Goal: Transaction & Acquisition: Book appointment/travel/reservation

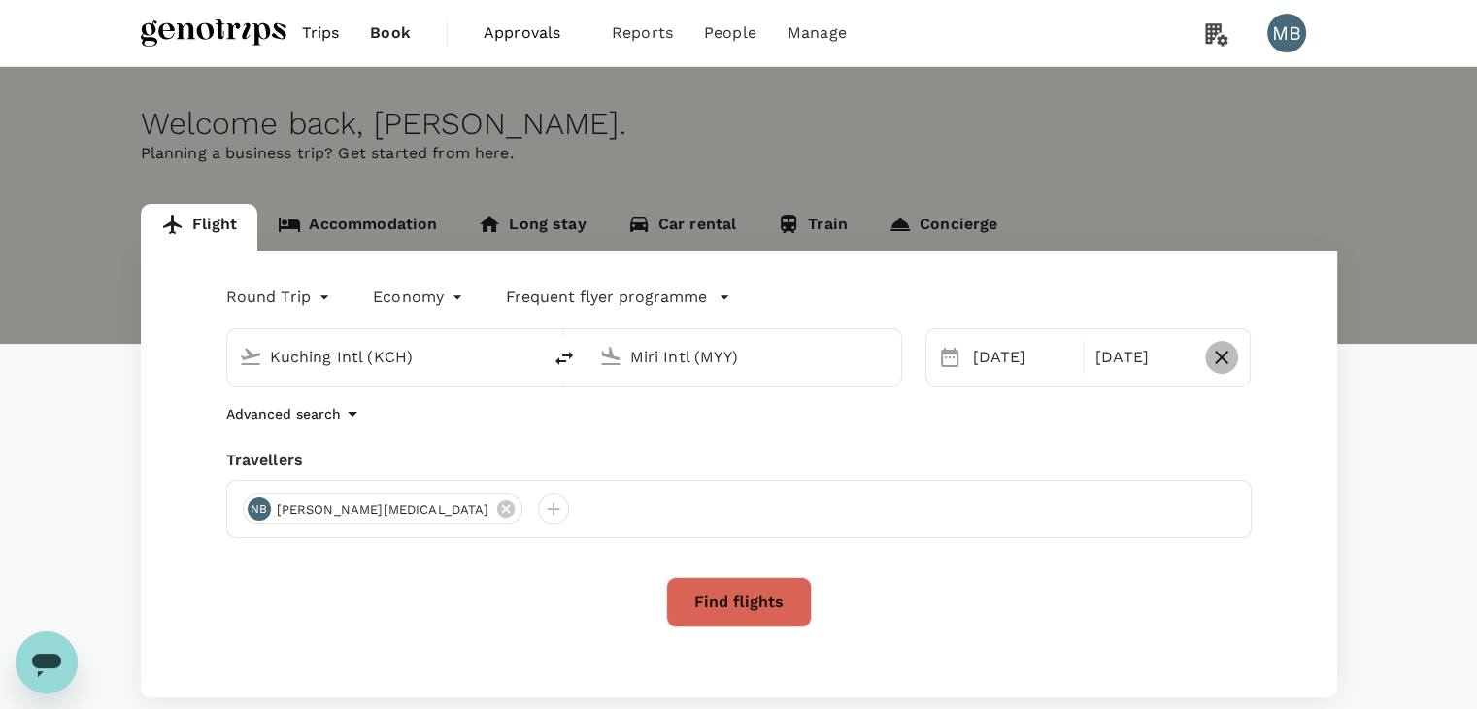
click at [1226, 347] on icon "button" at bounding box center [1221, 357] width 23 height 23
type input "oneway"
click at [1018, 346] on div "10 Sep" at bounding box center [1030, 357] width 130 height 39
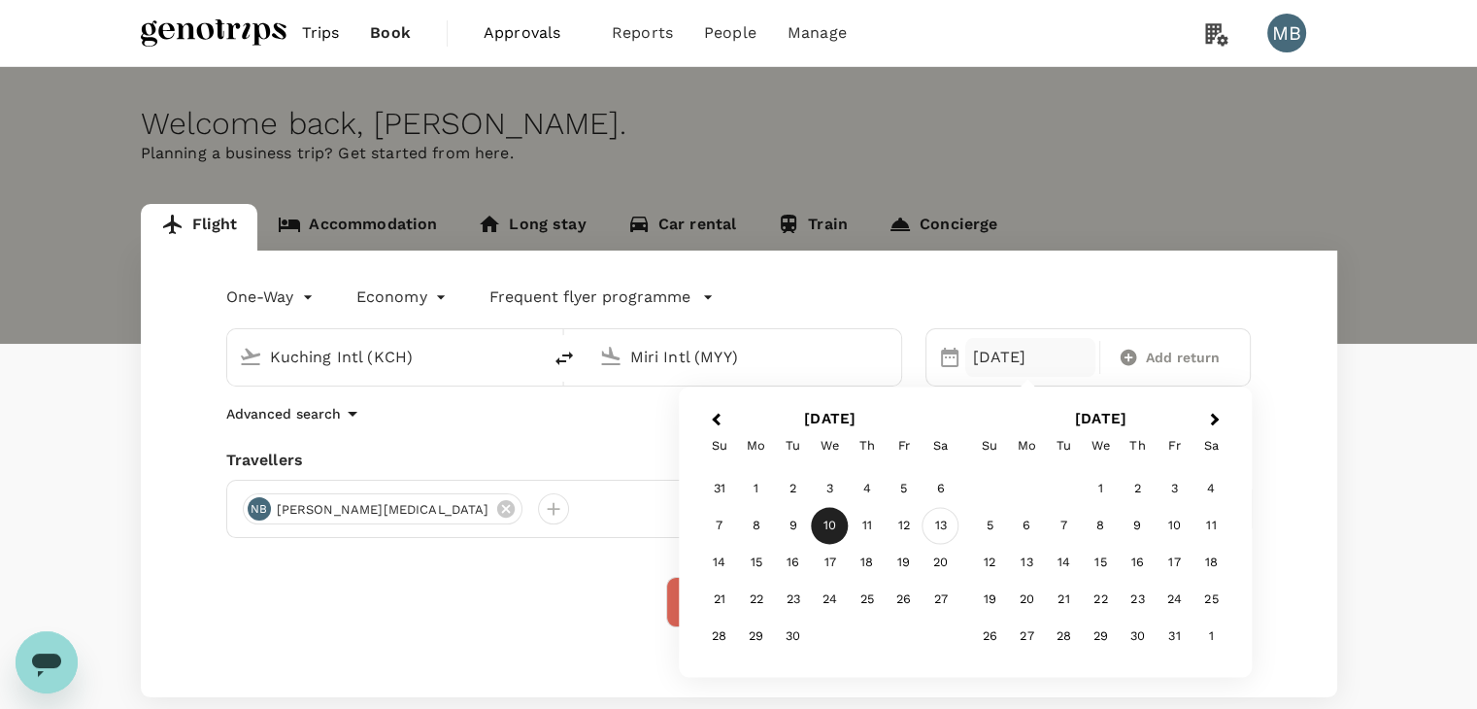
click at [938, 520] on div "13" at bounding box center [940, 526] width 37 height 37
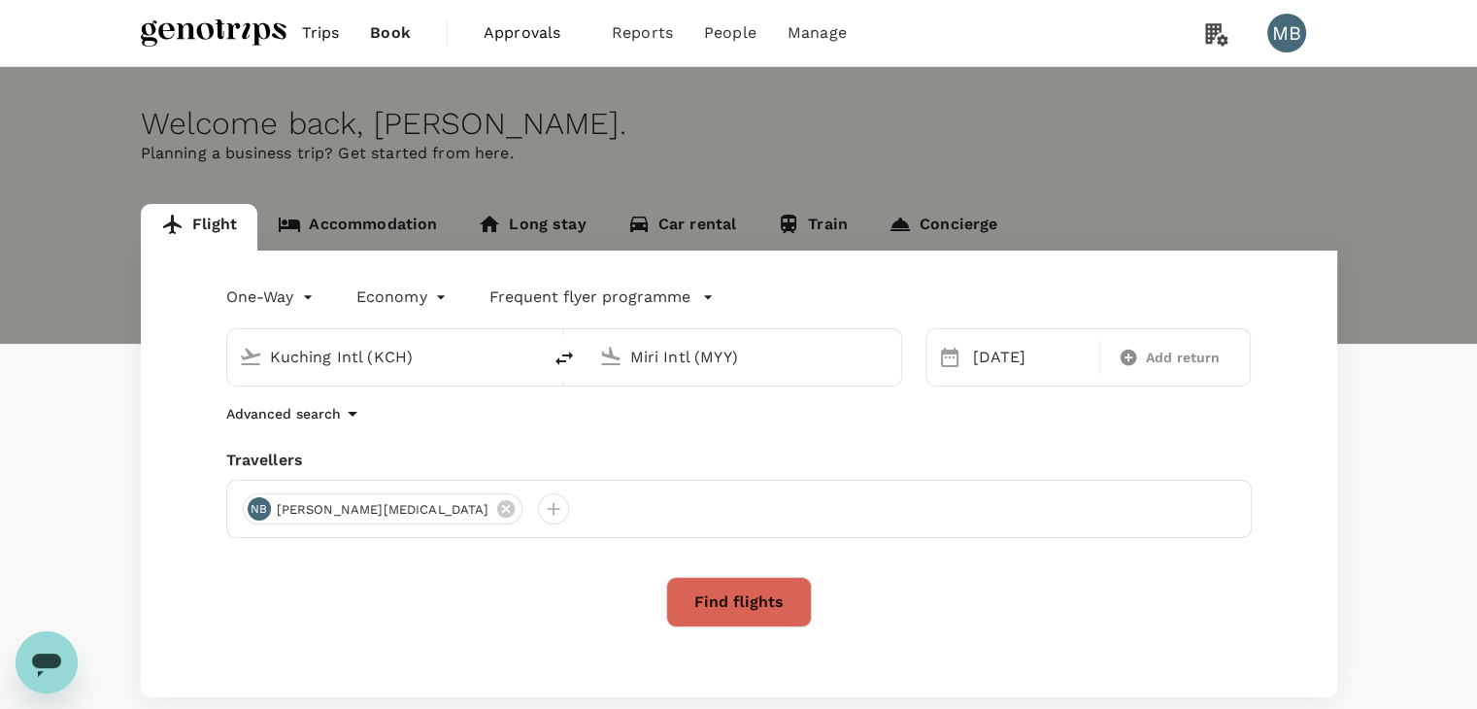
click at [513, 348] on div "Kuching Intl (KCH)" at bounding box center [399, 357] width 259 height 31
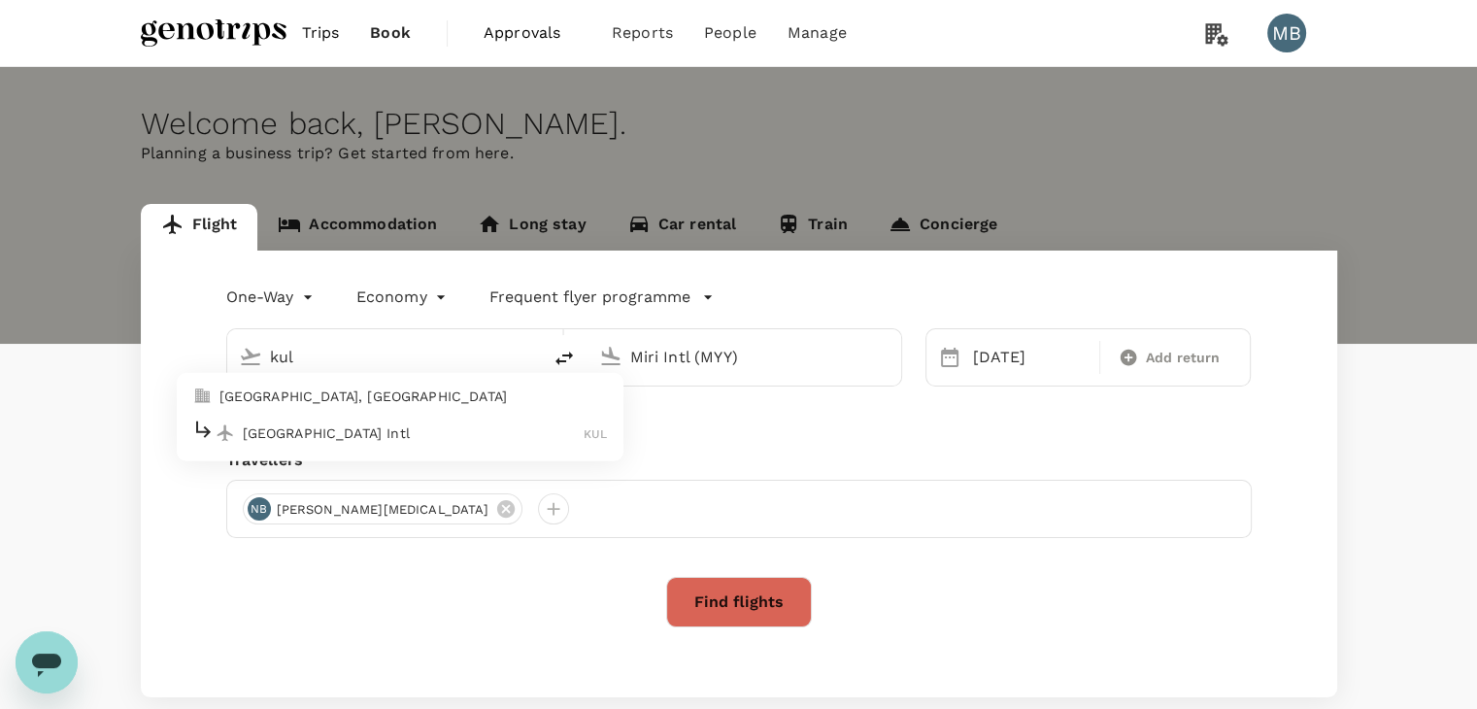
click at [462, 431] on p "Kuala Lumpur Intl" at bounding box center [414, 432] width 342 height 19
type input "Kuala Lumpur Intl ([GEOGRAPHIC_DATA])"
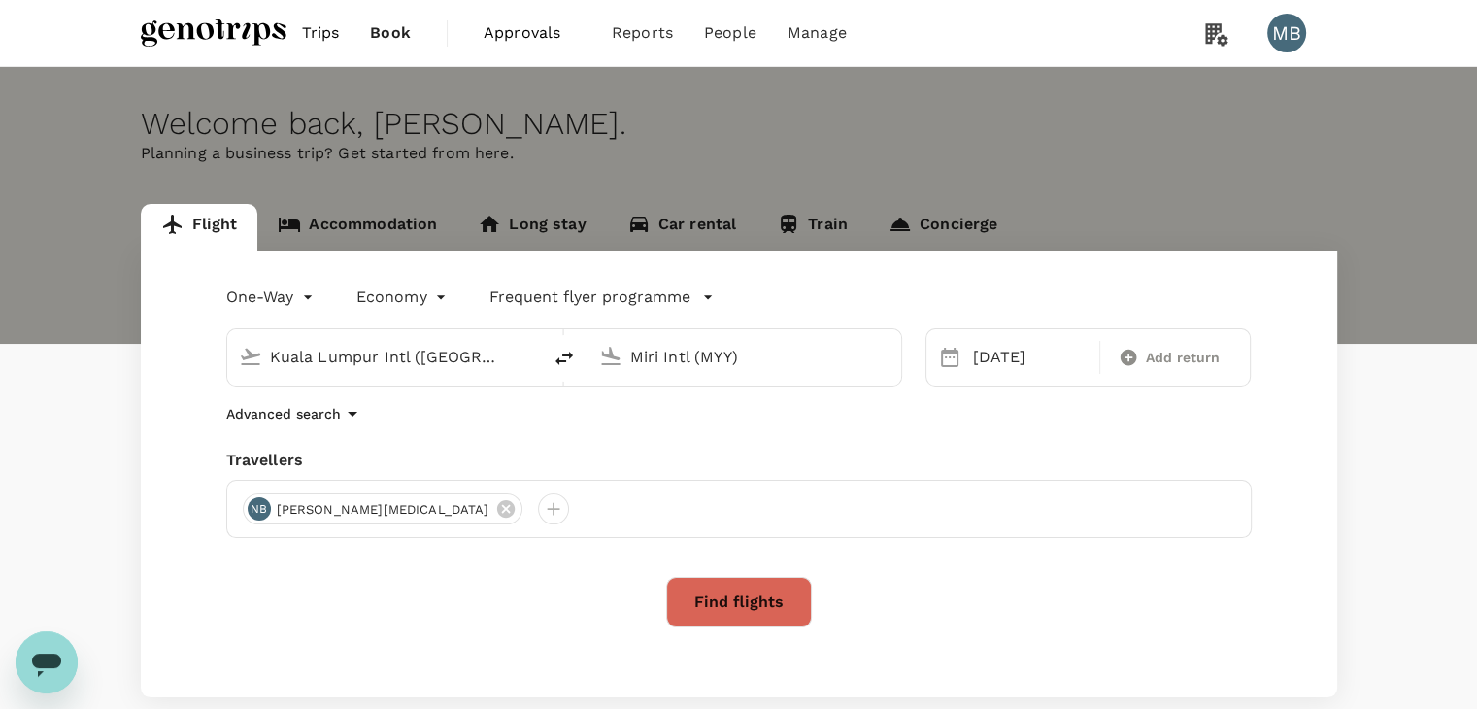
click at [748, 350] on input "Miri Intl (MYY)" at bounding box center [745, 357] width 230 height 30
click at [674, 440] on p "London Heathrow" at bounding box center [774, 432] width 342 height 19
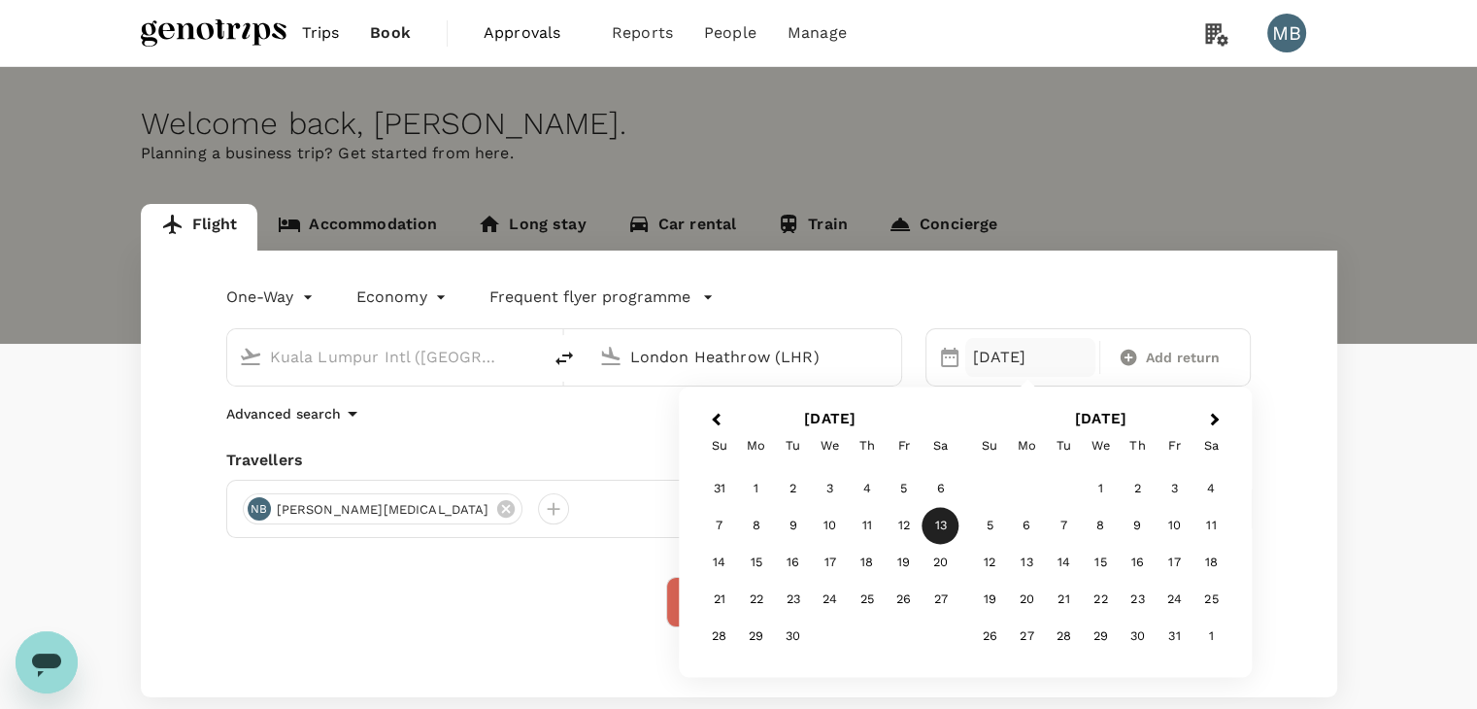
type input "London Heathrow (LHR)"
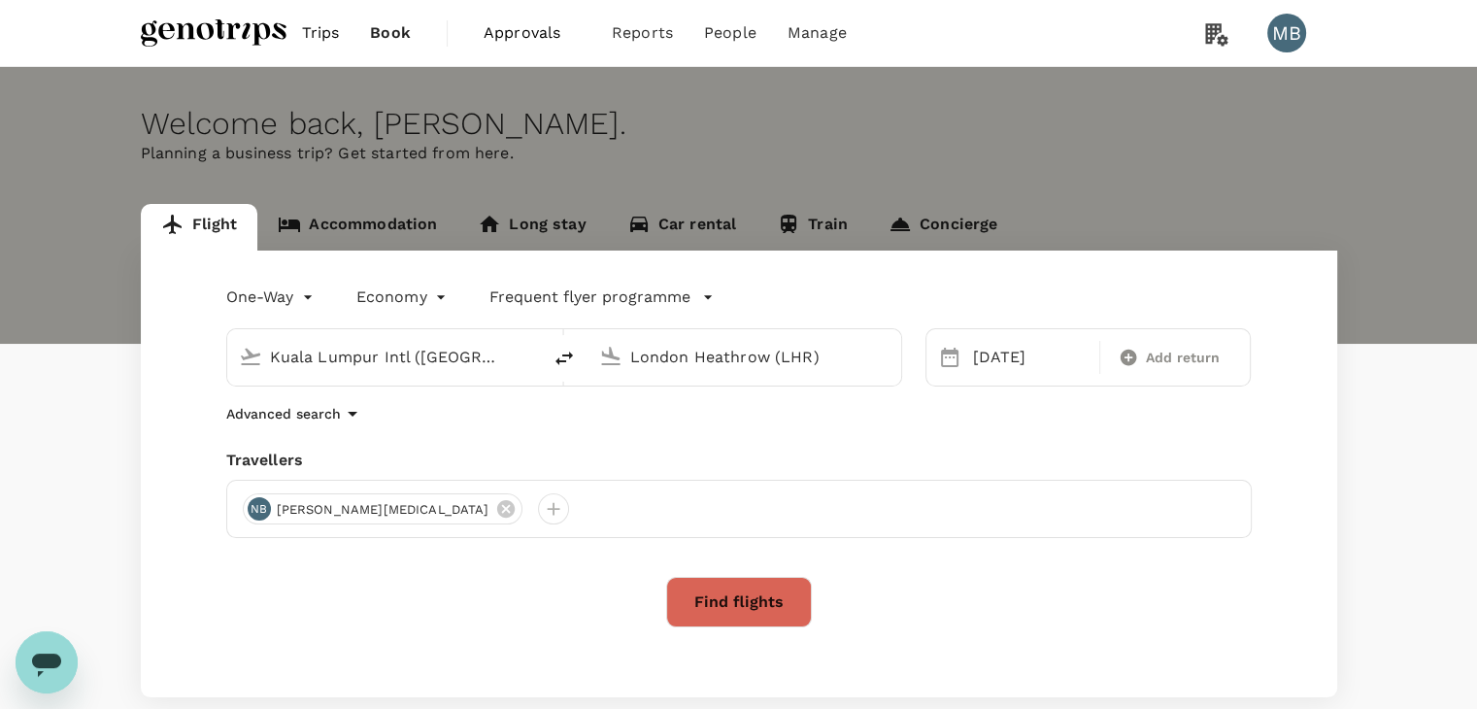
click at [616, 605] on div "Find flights" at bounding box center [738, 602] width 1025 height 50
click at [750, 599] on button "Find flights" at bounding box center [739, 602] width 146 height 50
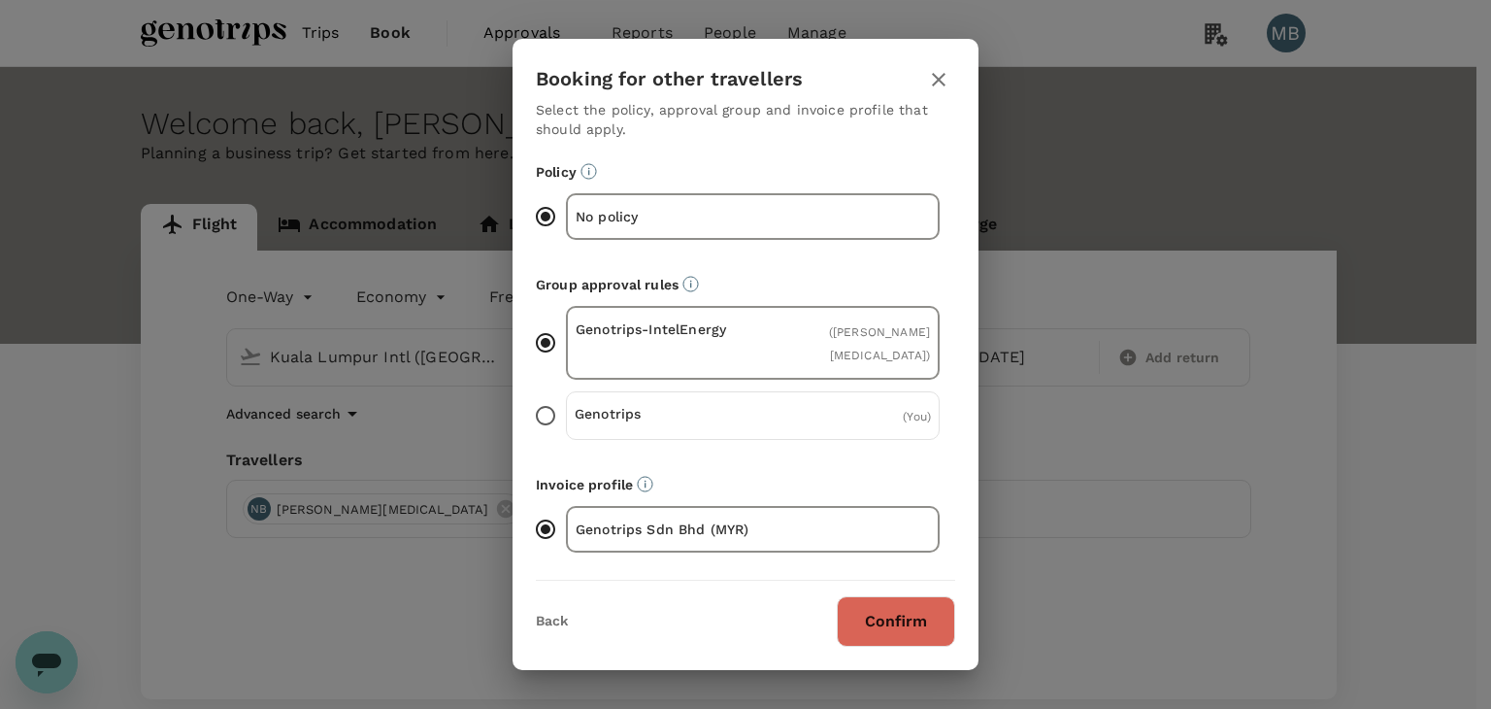
click at [889, 618] on button "Confirm" at bounding box center [896, 621] width 118 height 50
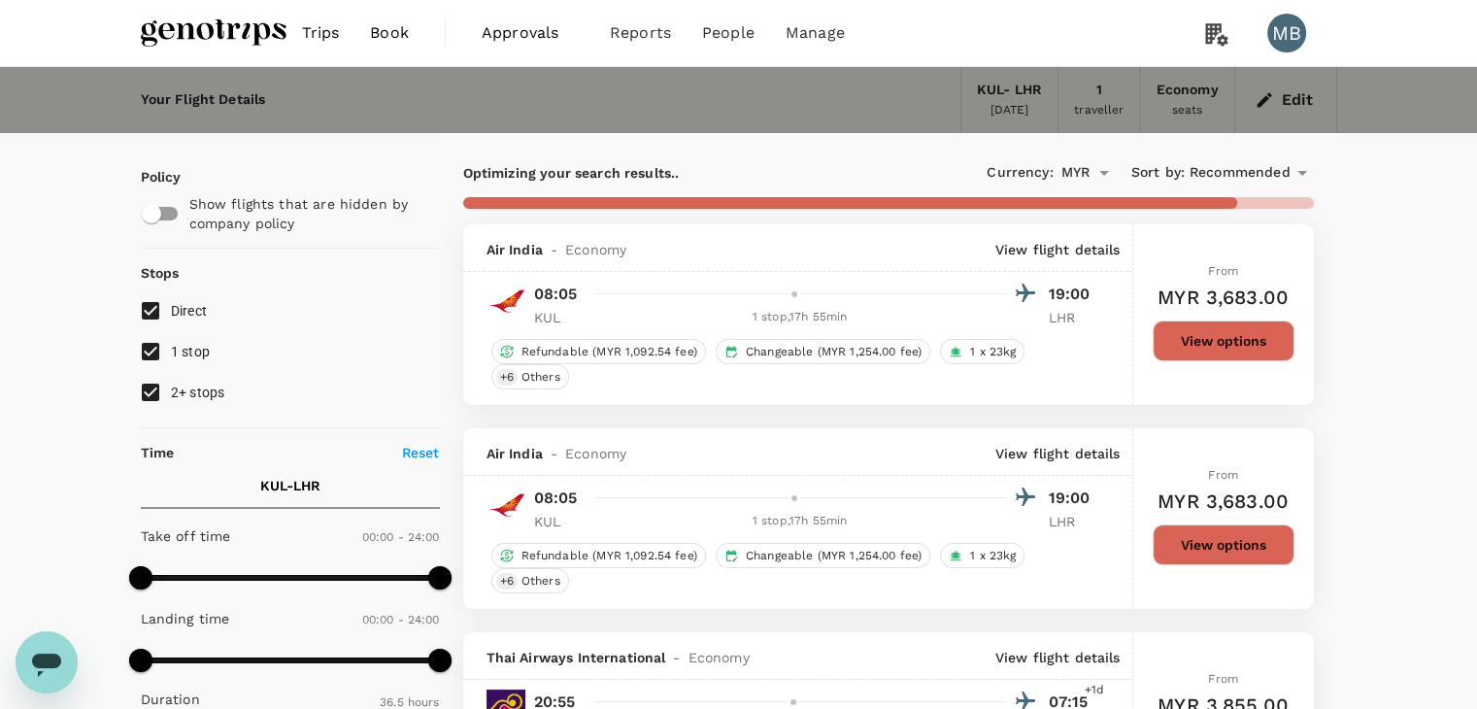
type input "4230"
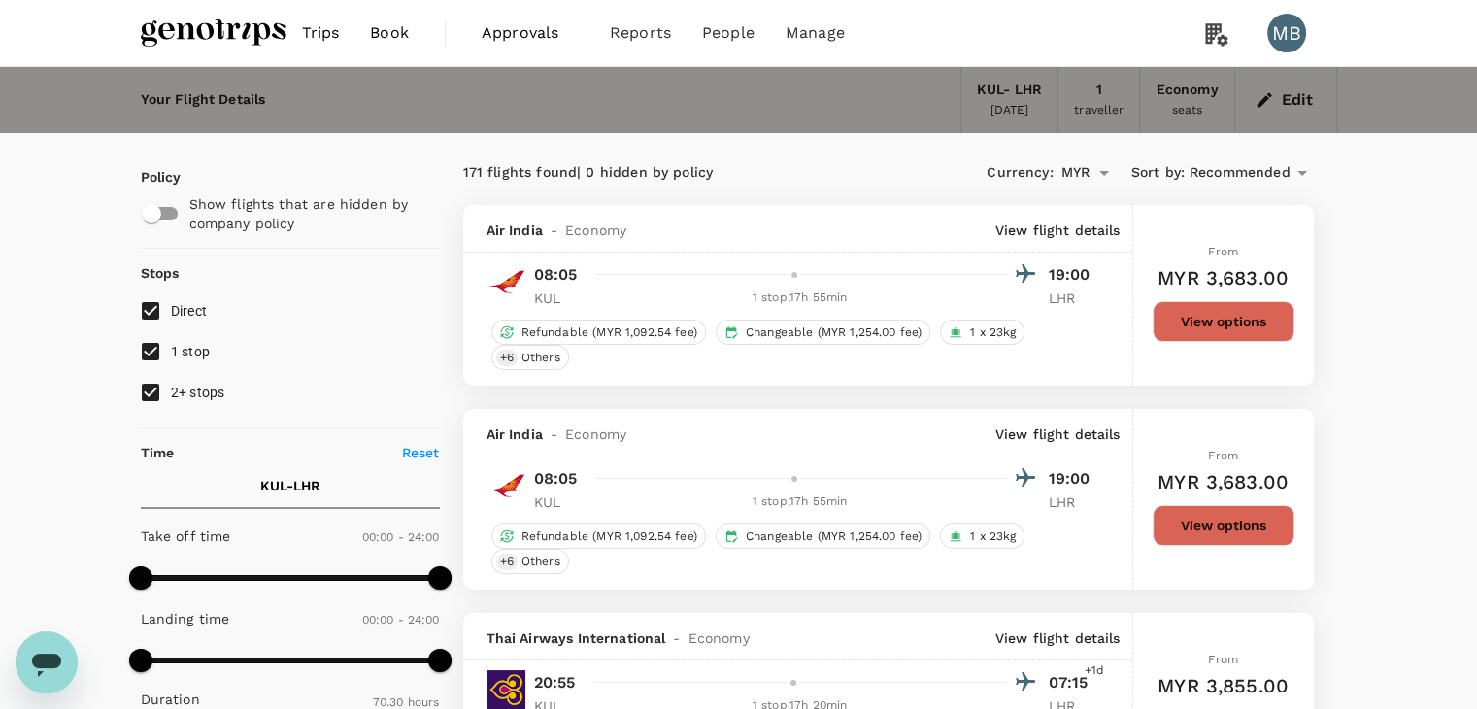
click at [146, 358] on input "1 stop" at bounding box center [150, 351] width 41 height 41
checkbox input "false"
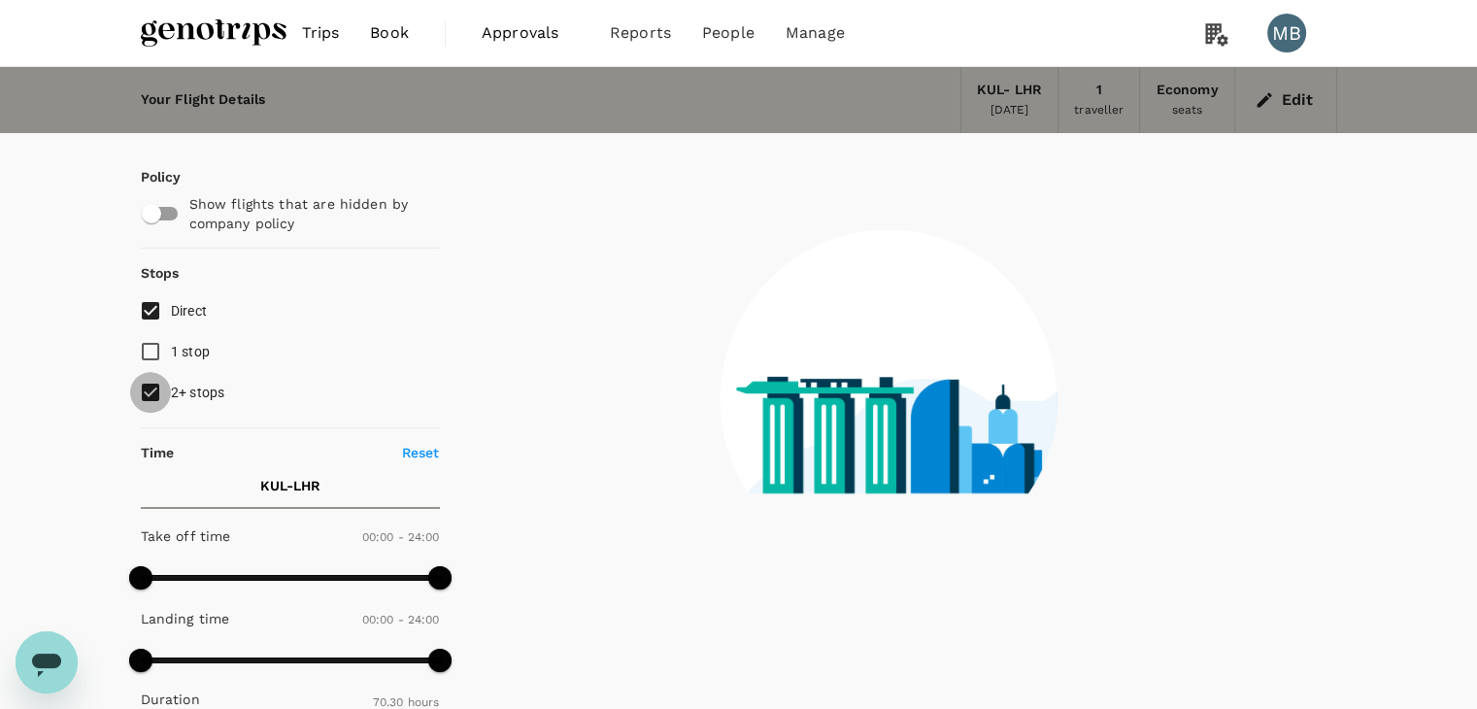
click at [145, 388] on input "2+ stops" at bounding box center [150, 392] width 41 height 41
checkbox input "false"
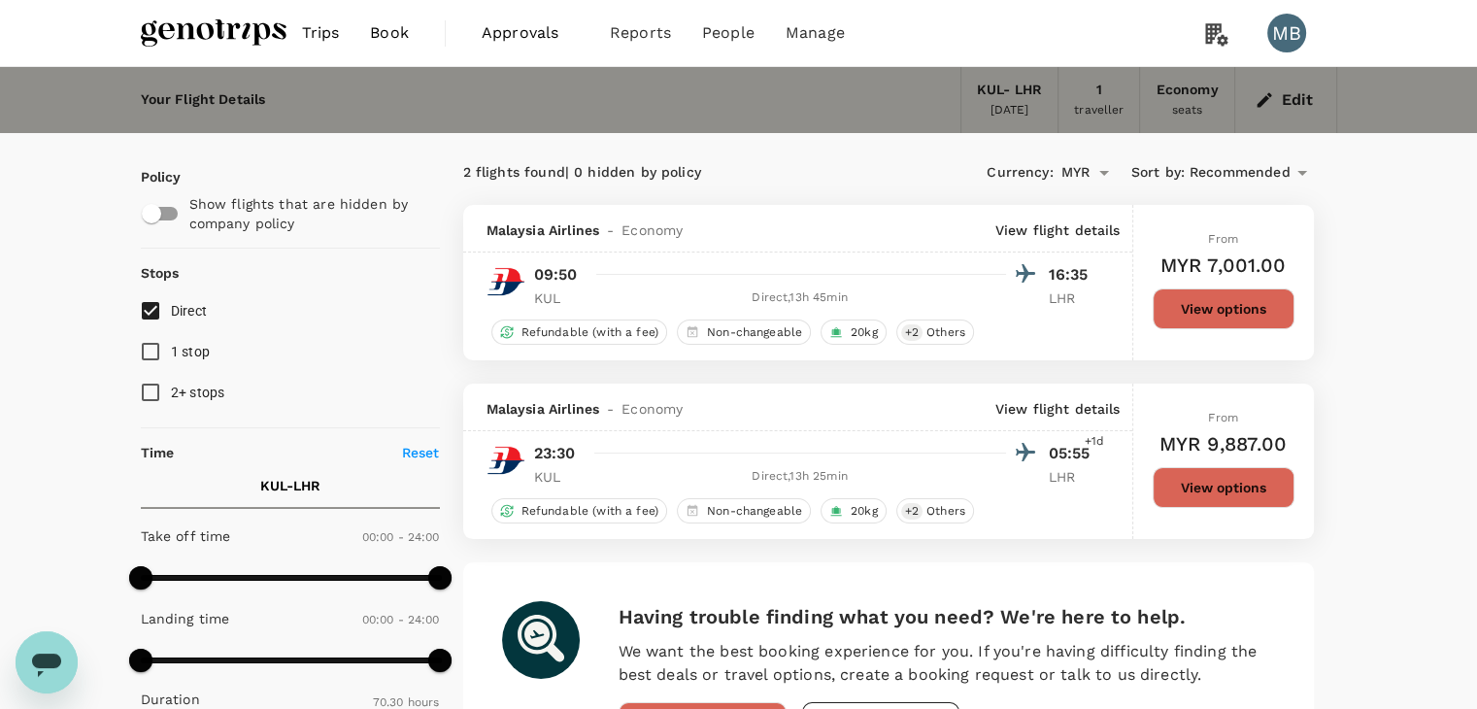
drag, startPoint x: 156, startPoint y: 312, endPoint x: 167, endPoint y: 278, distance: 35.6
click at [156, 312] on input "Direct" at bounding box center [150, 310] width 41 height 41
checkbox input "false"
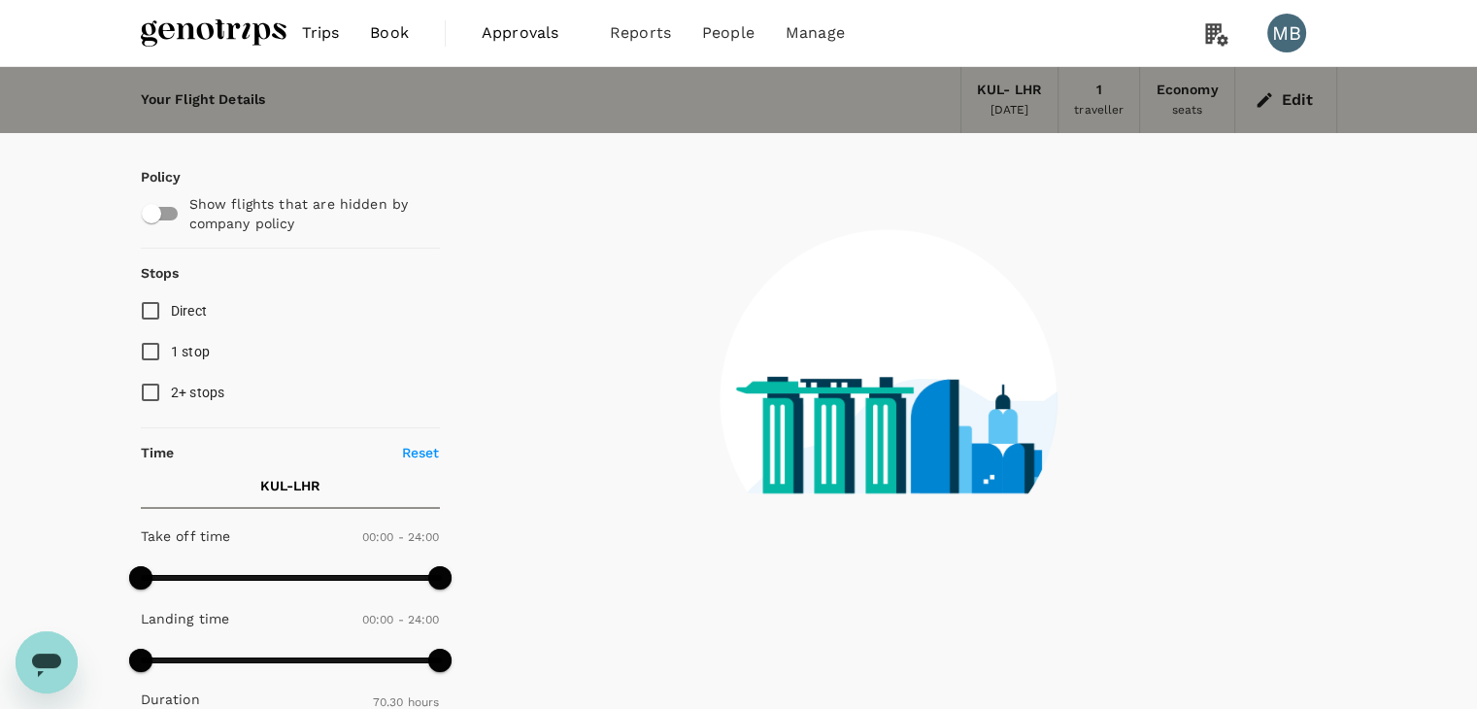
click at [232, 22] on img at bounding box center [214, 33] width 146 height 43
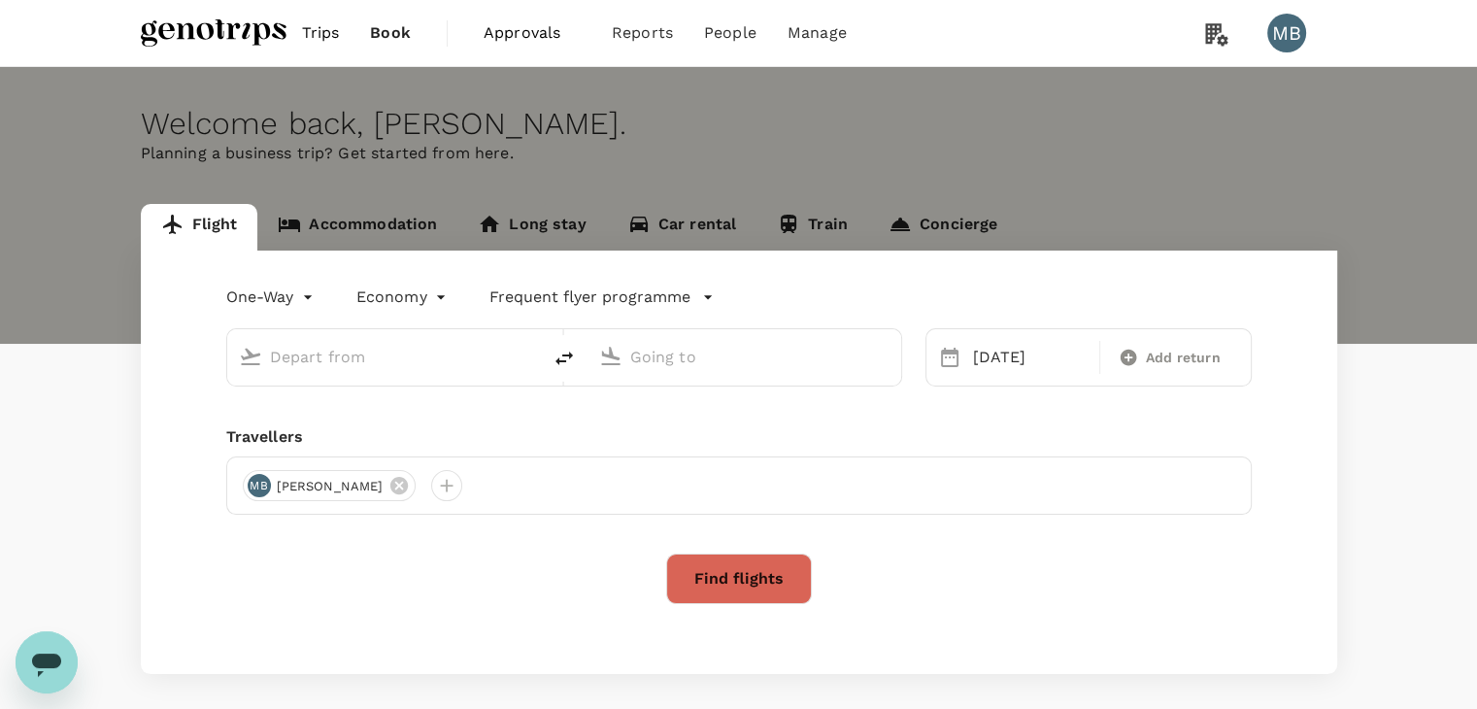
type input "Kuala Lumpur Intl ([GEOGRAPHIC_DATA])"
type input "London Heathrow (LHR)"
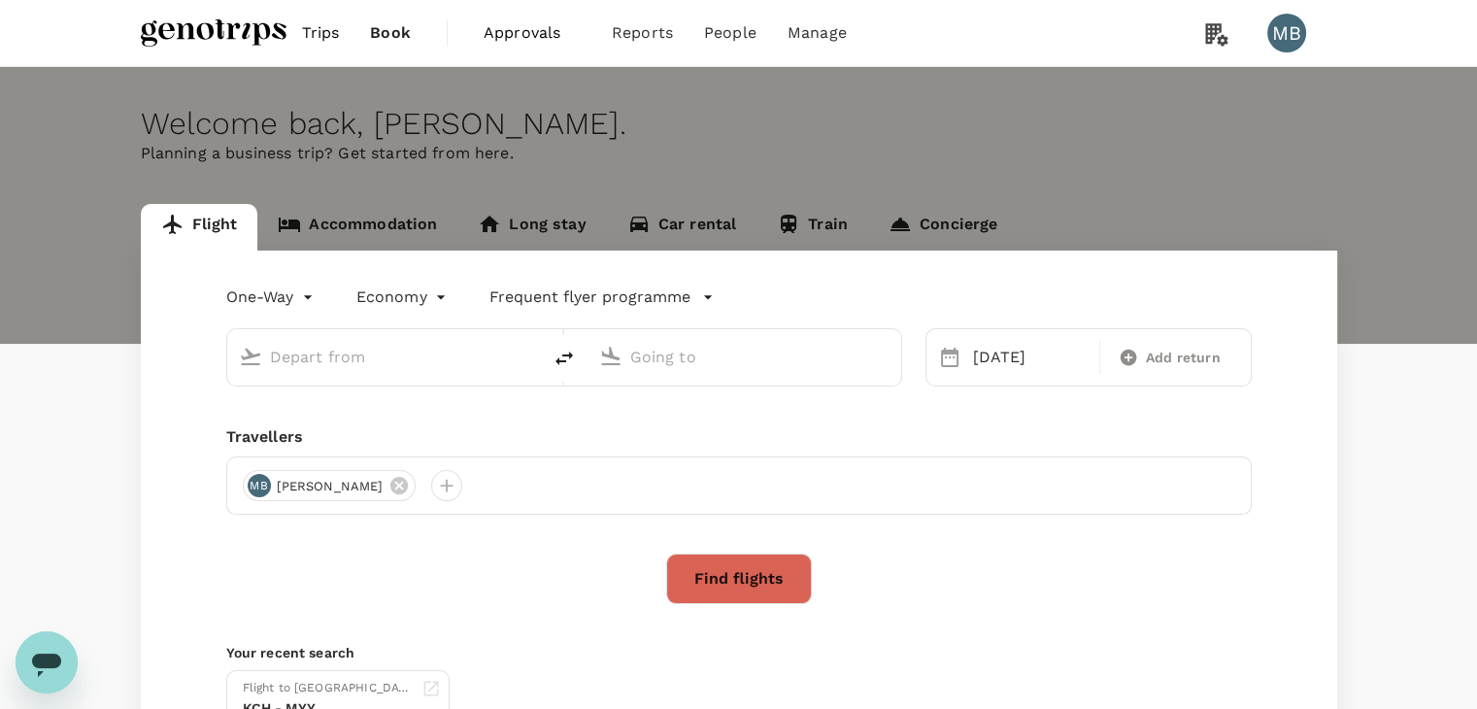
type input "Kuala Lumpur Intl ([GEOGRAPHIC_DATA])"
type input "London Heathrow (LHR)"
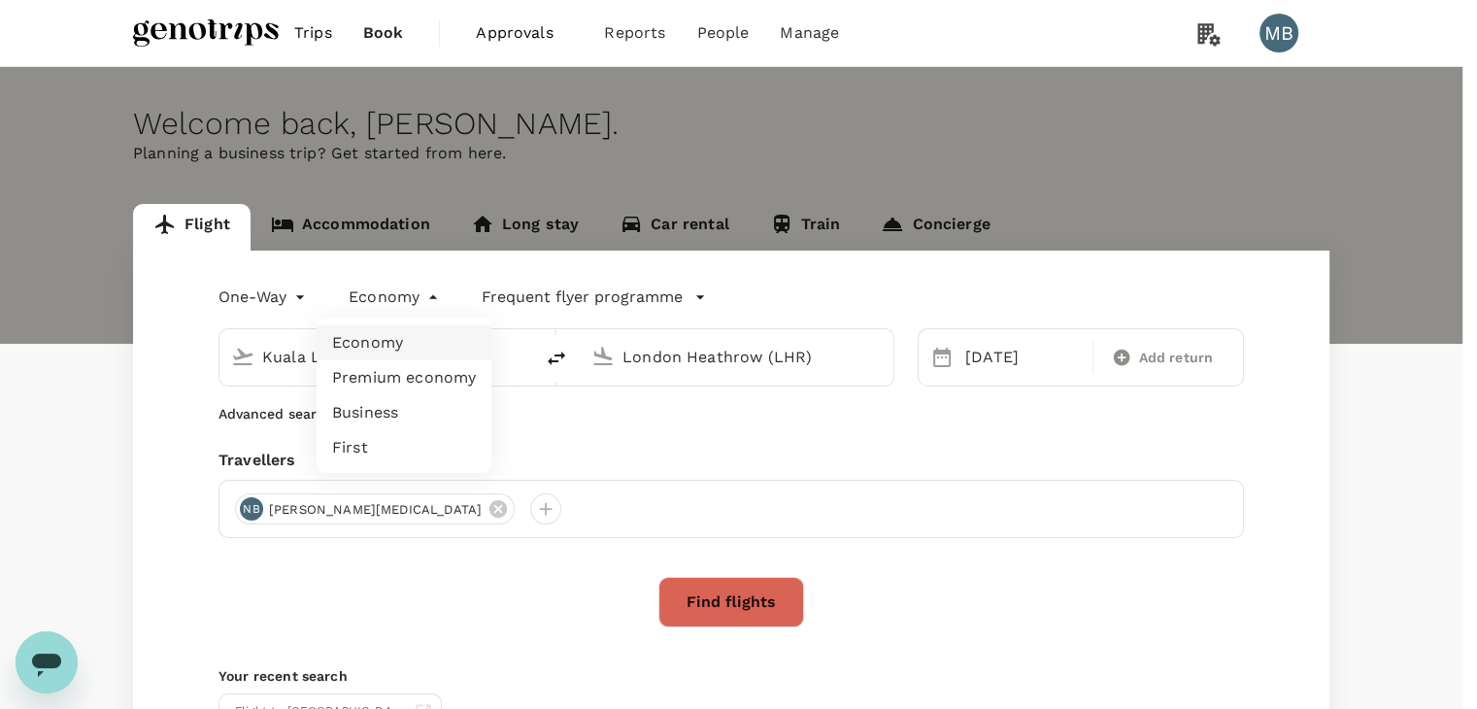
click at [436, 297] on body "Trips Book Approvals 0 Reports People Manage MB Welcome back , MUHAMMAD HIDAYAT…" at bounding box center [738, 460] width 1477 height 921
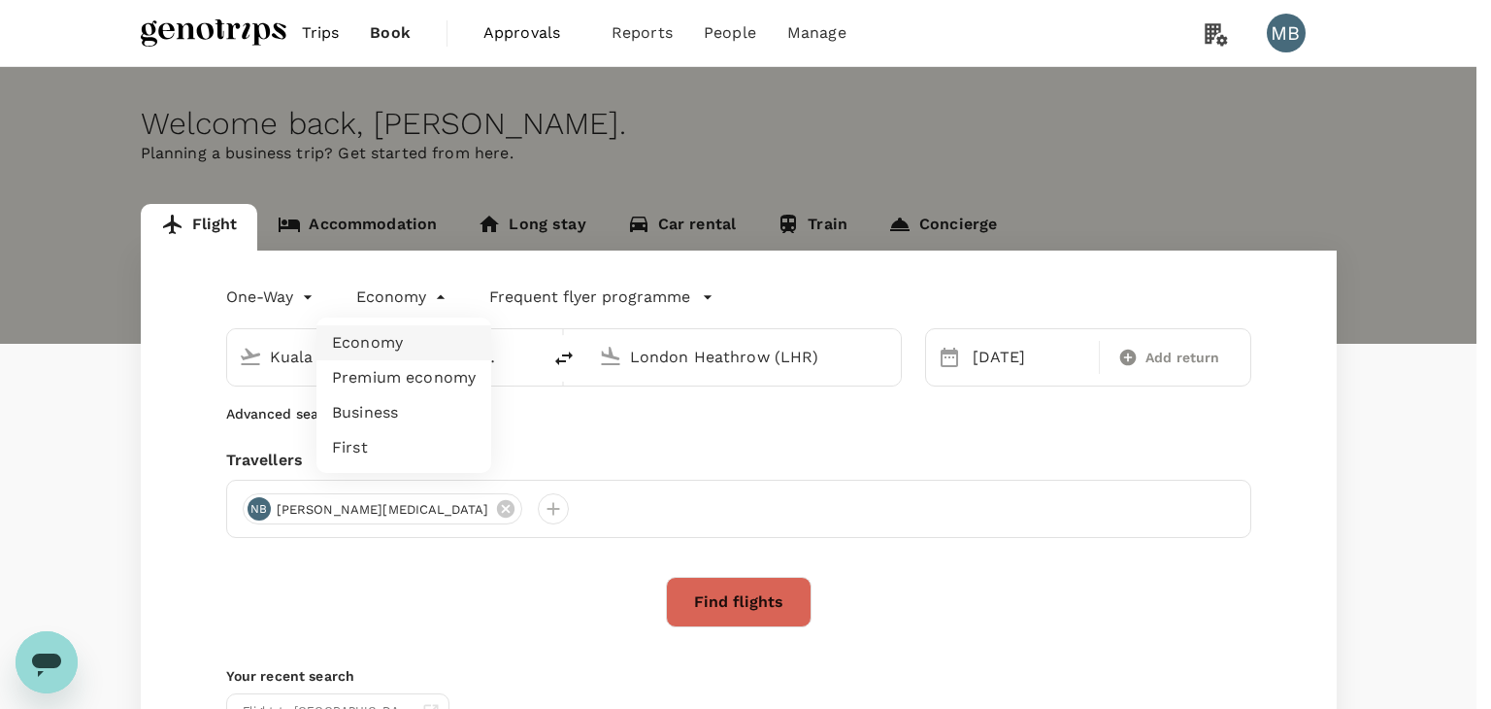
click at [451, 379] on li "Premium economy" at bounding box center [403, 377] width 175 height 35
type input "premium-economy"
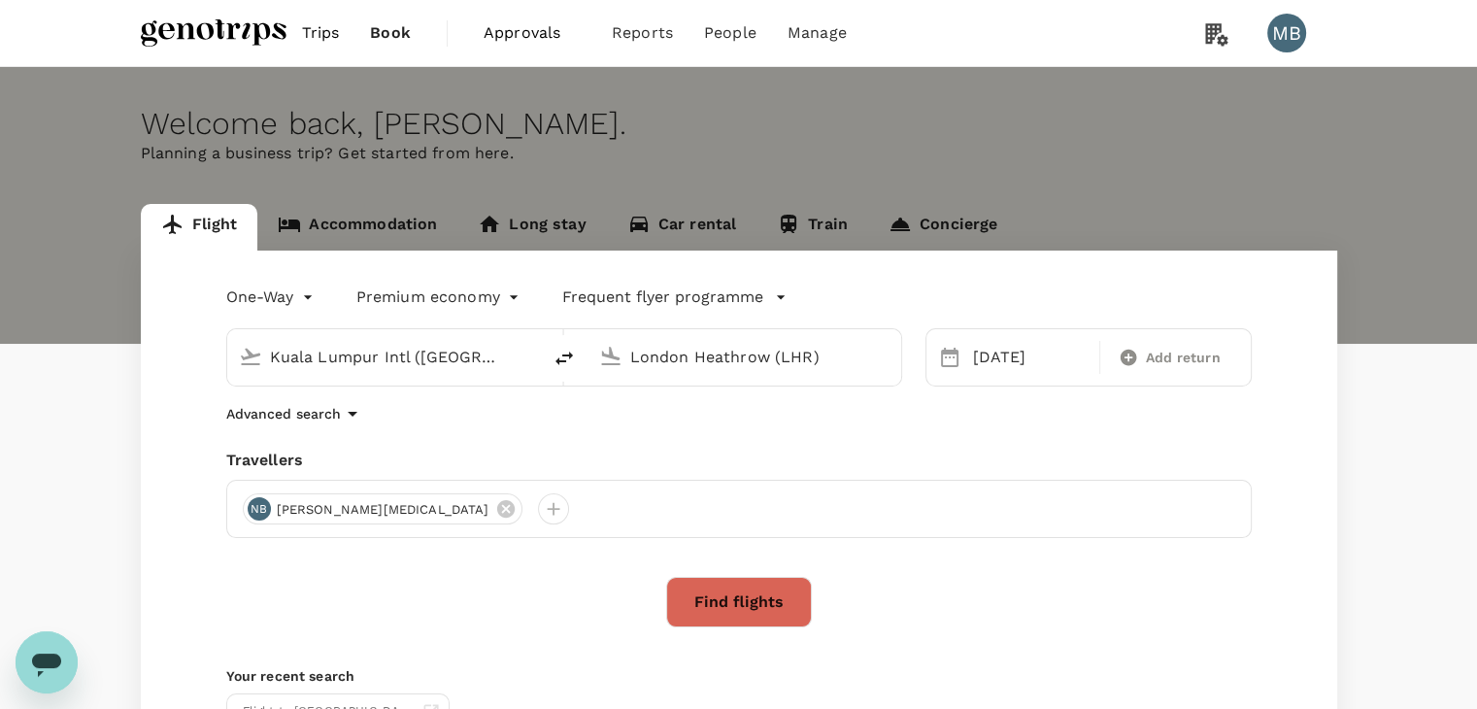
click at [738, 591] on button "Find flights" at bounding box center [739, 602] width 146 height 50
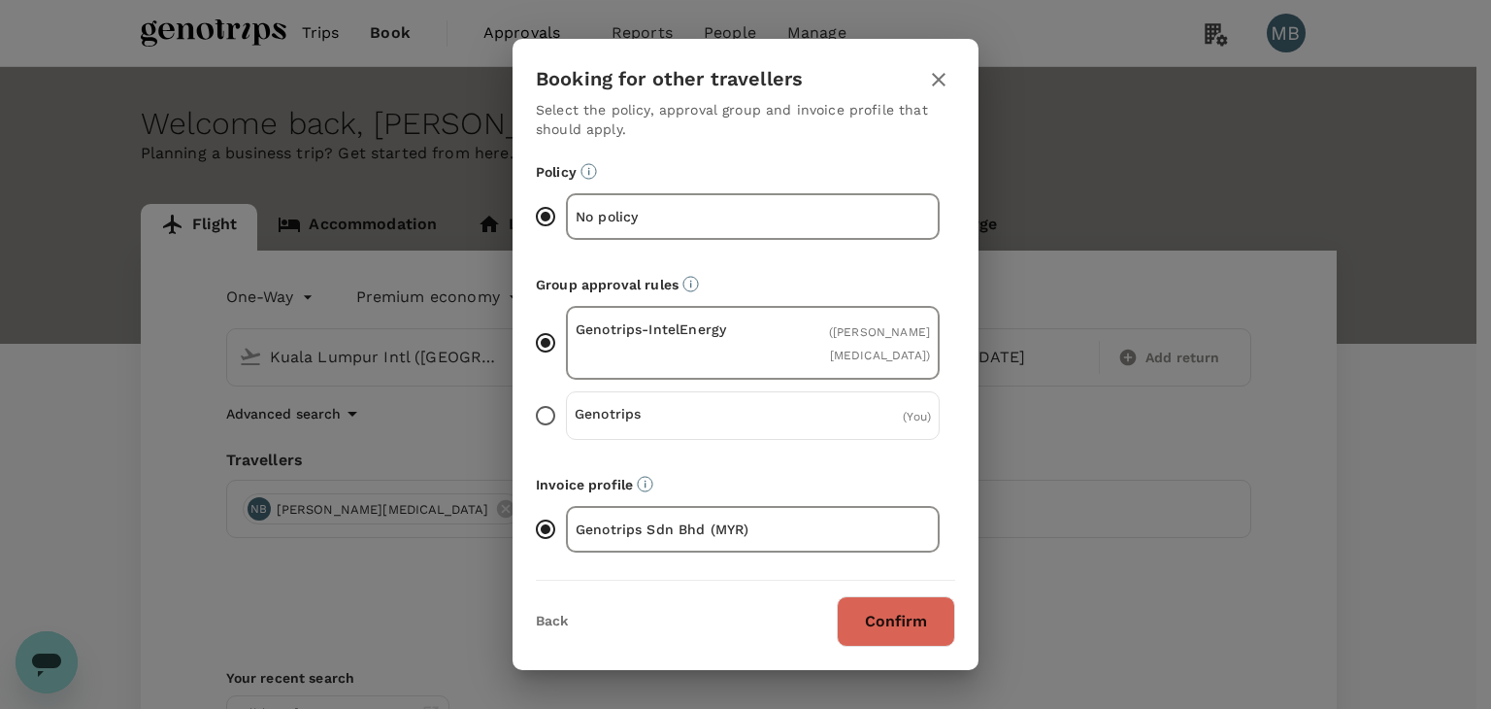
click at [703, 416] on p "Genotrips" at bounding box center [664, 413] width 179 height 19
click at [566, 416] on input "Genotrips ( You )" at bounding box center [545, 415] width 41 height 41
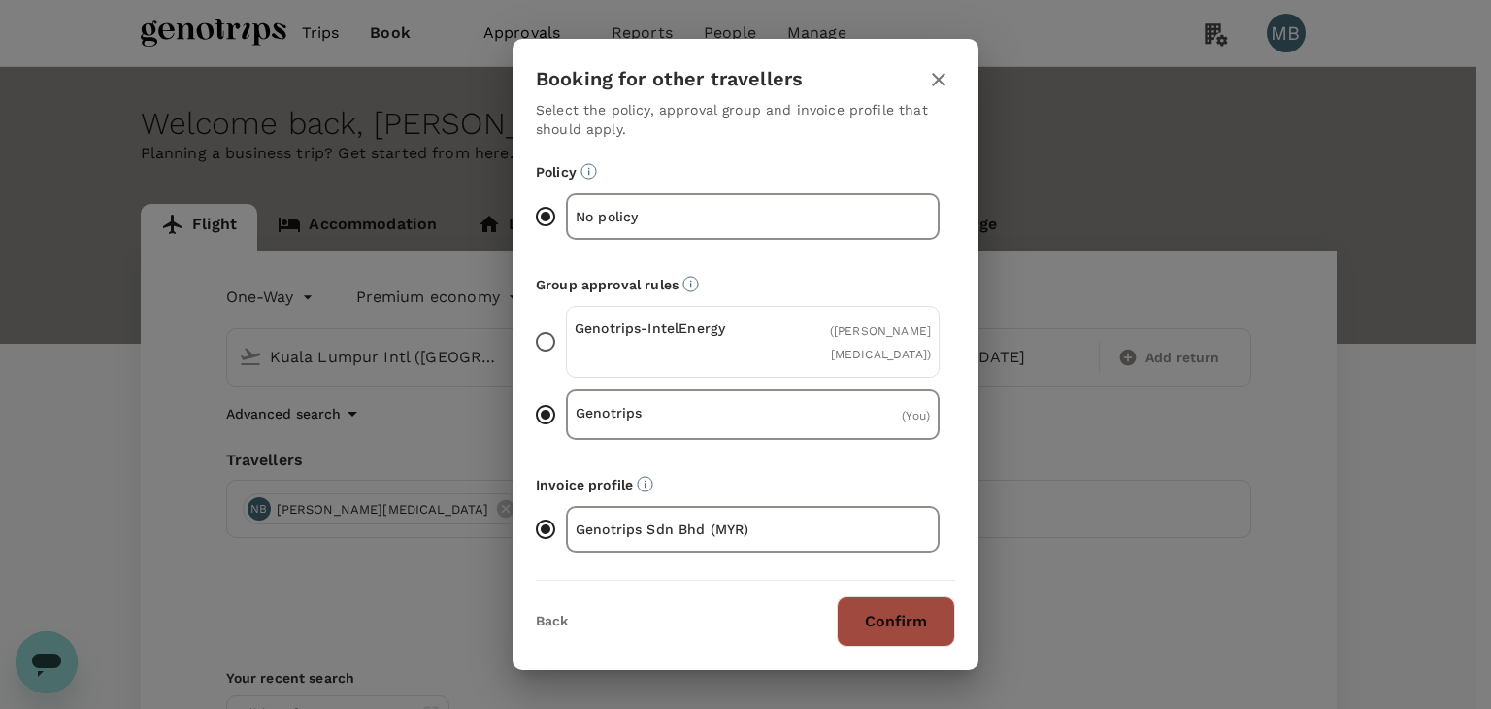
click at [870, 622] on button "Confirm" at bounding box center [896, 621] width 118 height 50
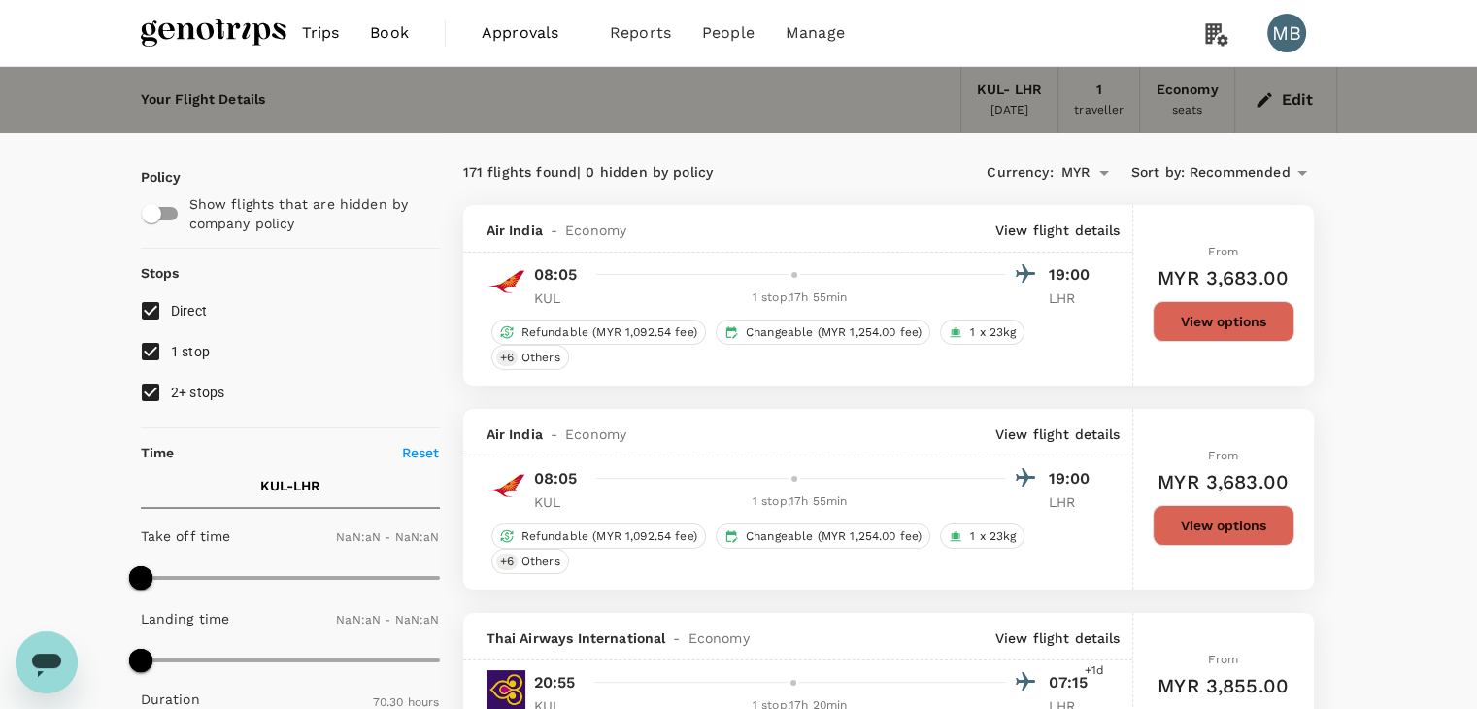
type input "1440"
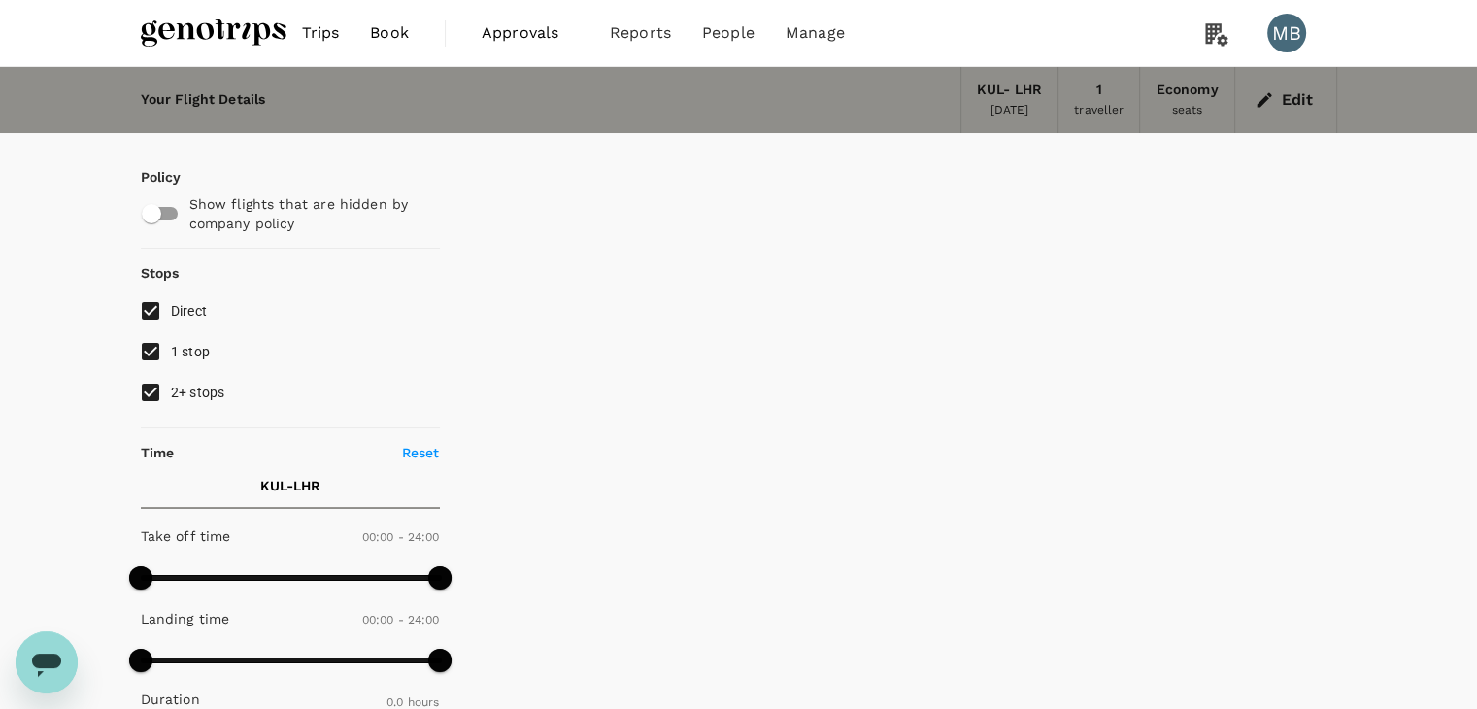
checkbox input "false"
type input "2350"
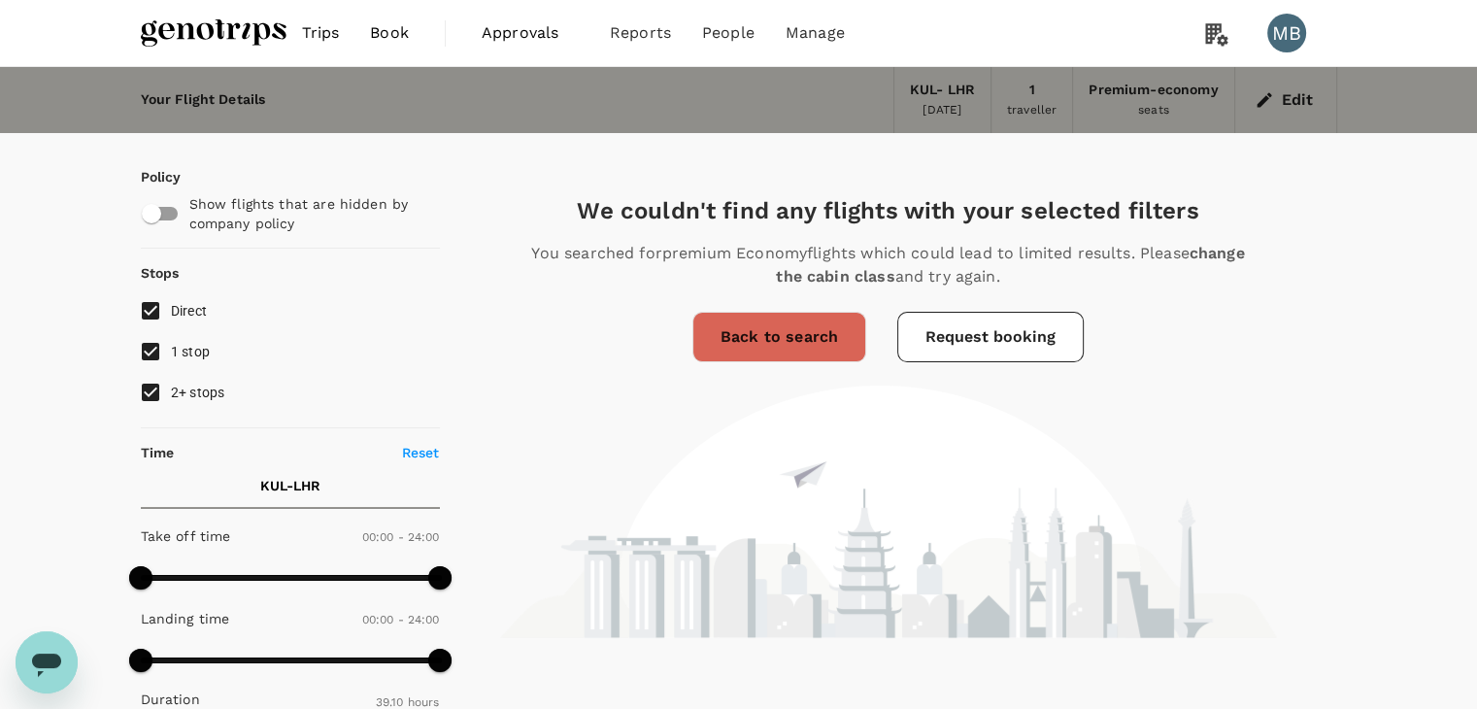
click at [795, 340] on link "Back to search" at bounding box center [779, 337] width 174 height 50
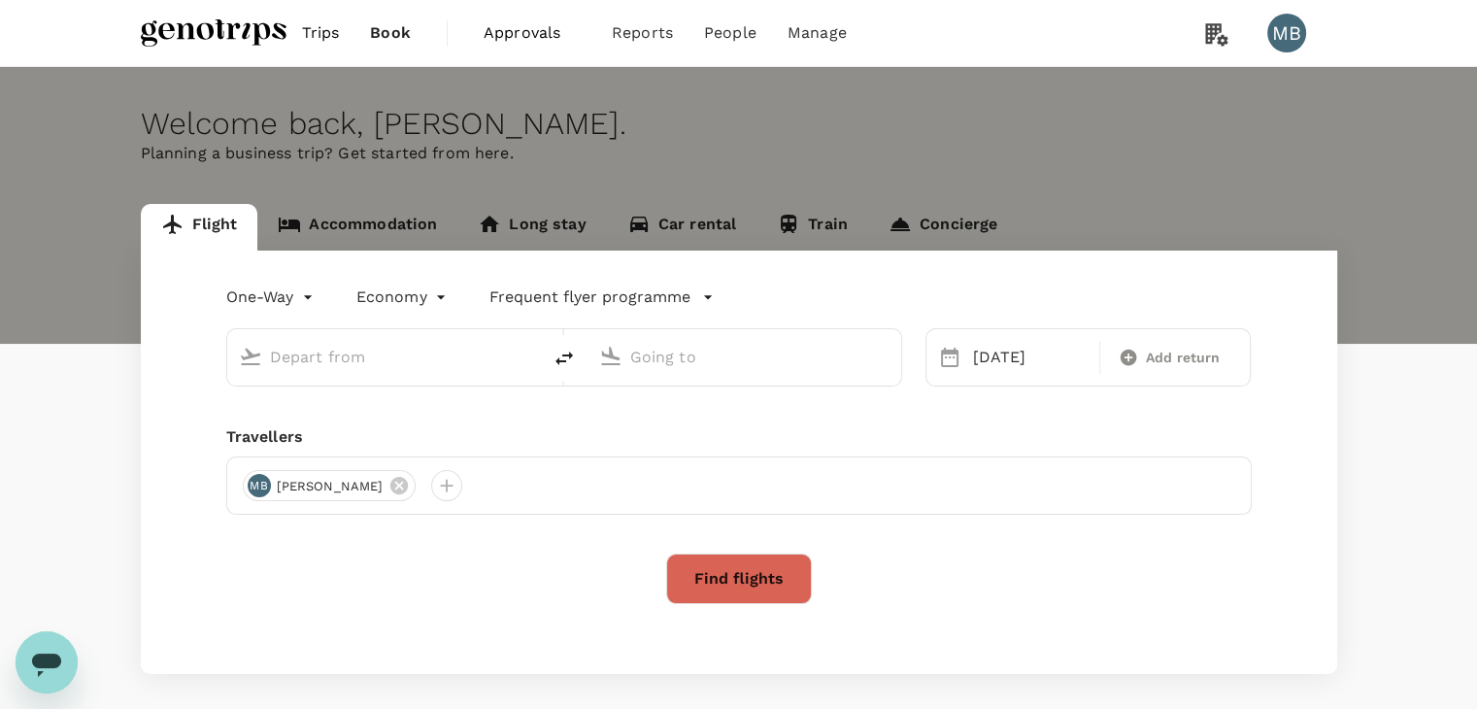
type input "premium-economy"
type input "Kuala Lumpur Intl ([GEOGRAPHIC_DATA])"
type input "London Heathrow (LHR)"
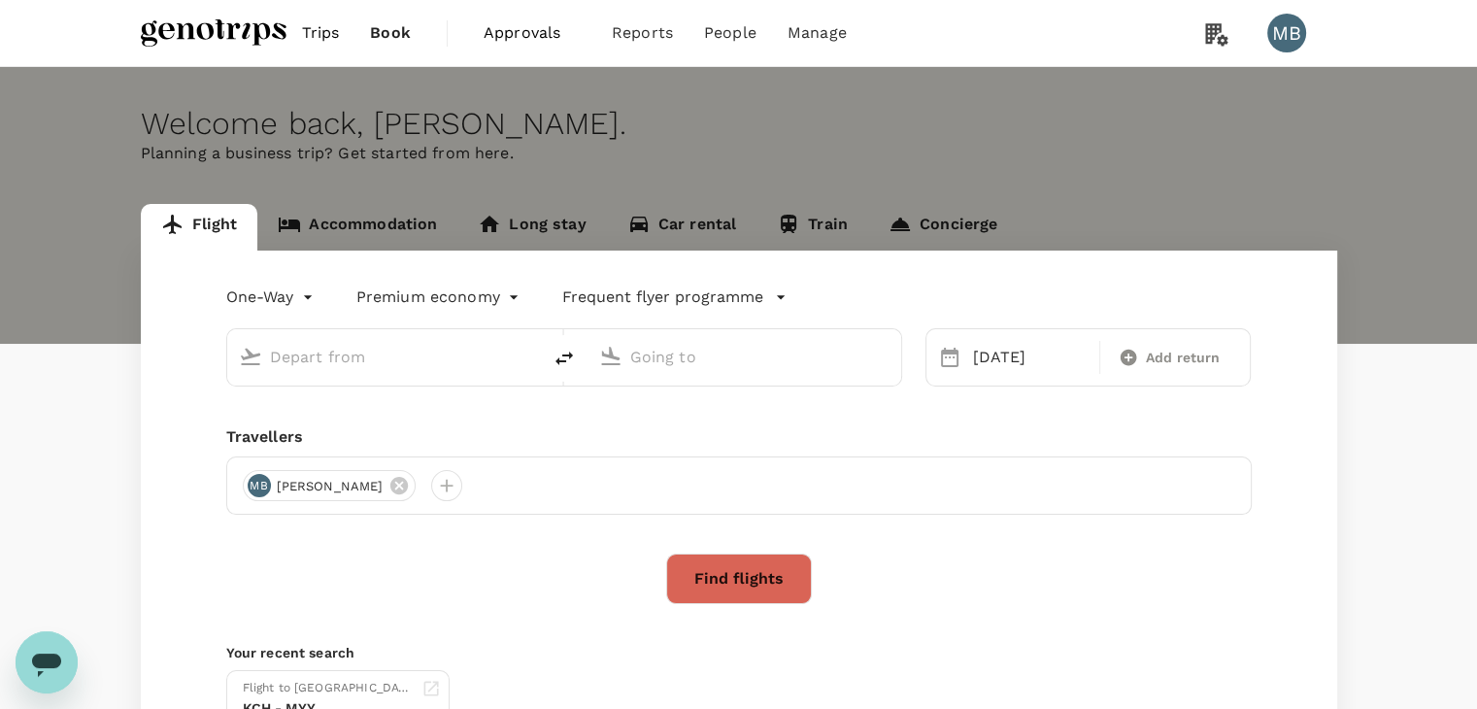
type input "Kuala Lumpur Intl ([GEOGRAPHIC_DATA])"
type input "London Heathrow (LHR)"
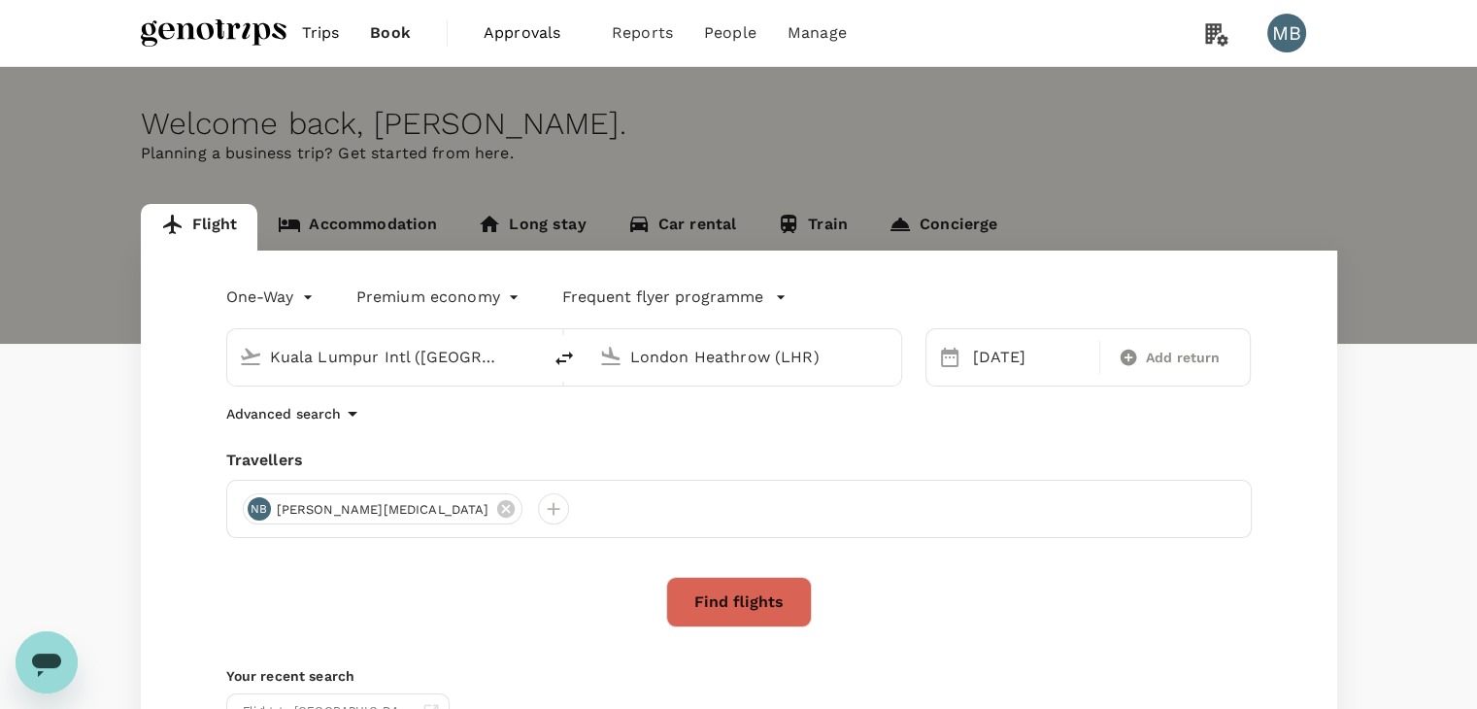
click at [748, 616] on button "Find flights" at bounding box center [739, 602] width 146 height 50
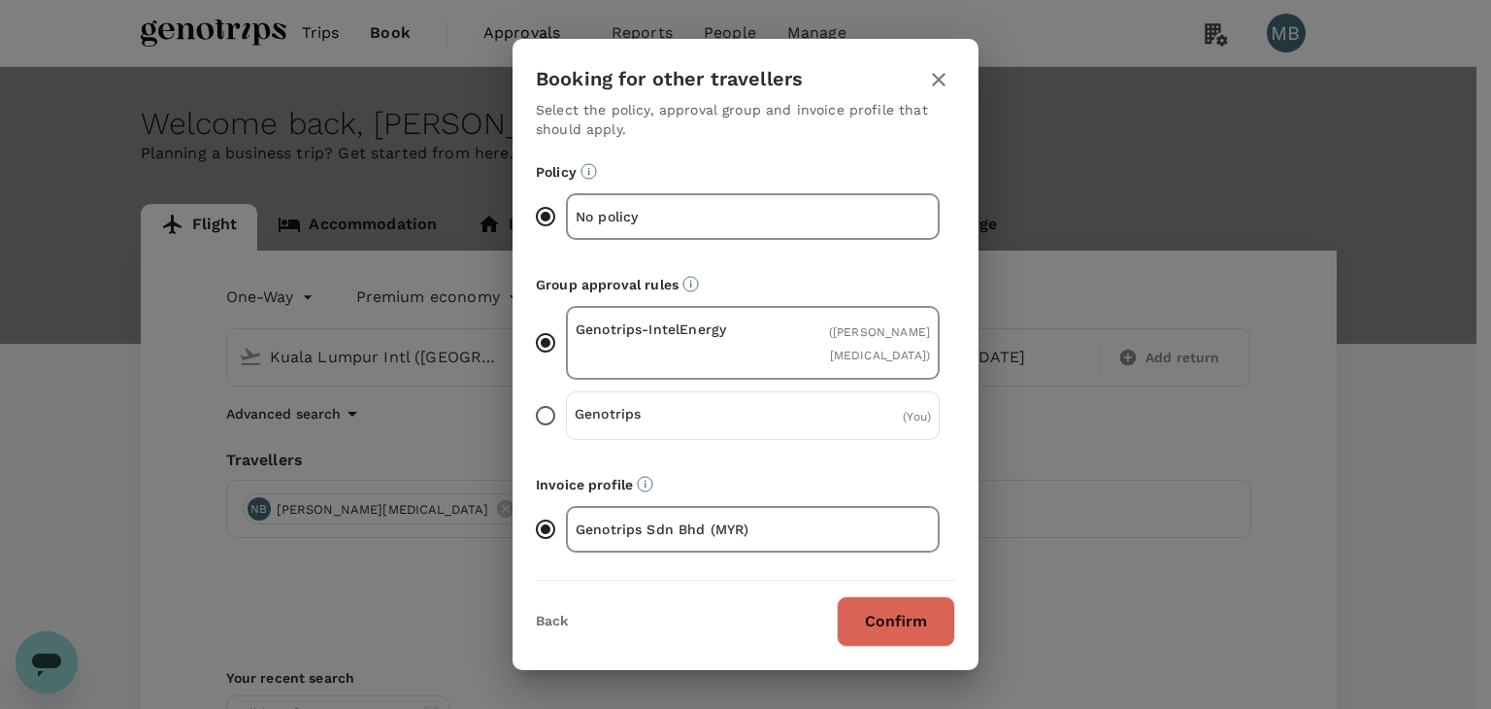
click at [871, 607] on button "Confirm" at bounding box center [896, 621] width 118 height 50
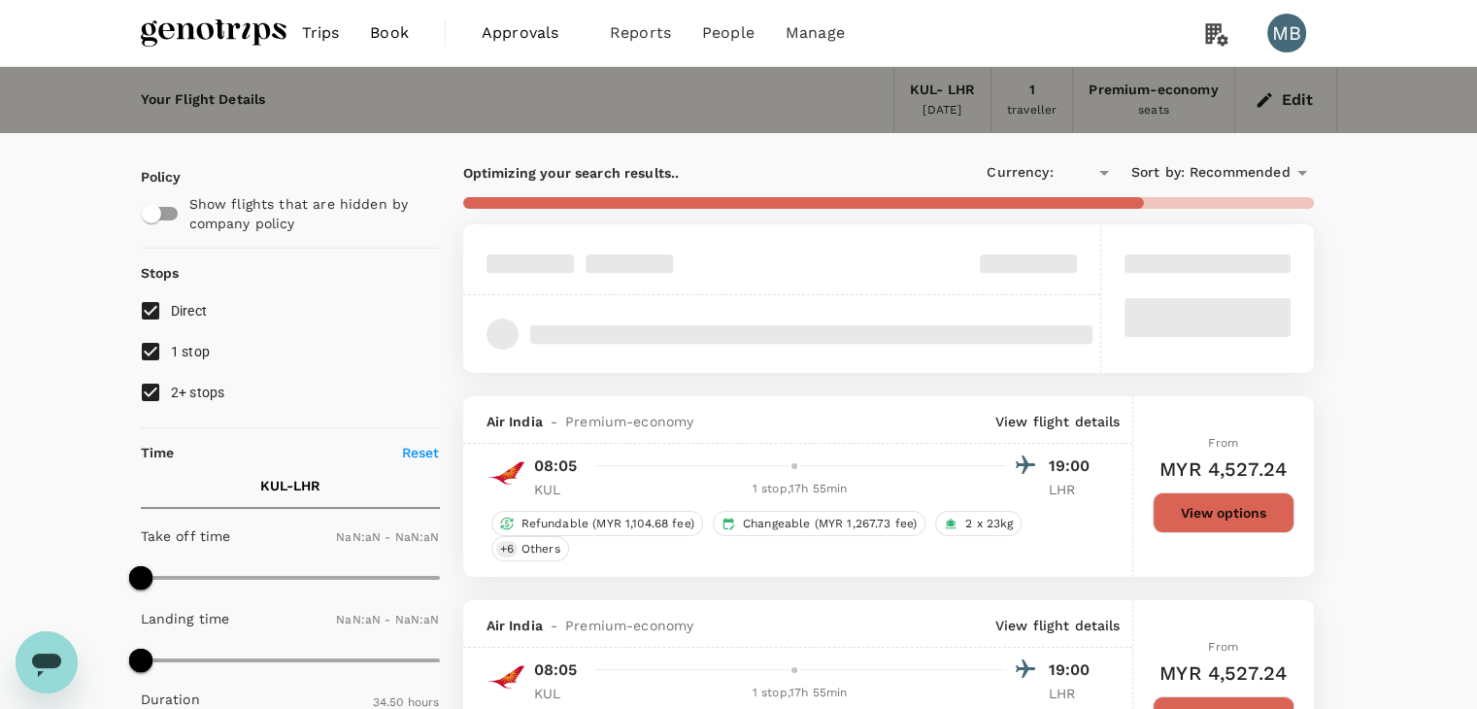
type input "MYR"
type input "1440"
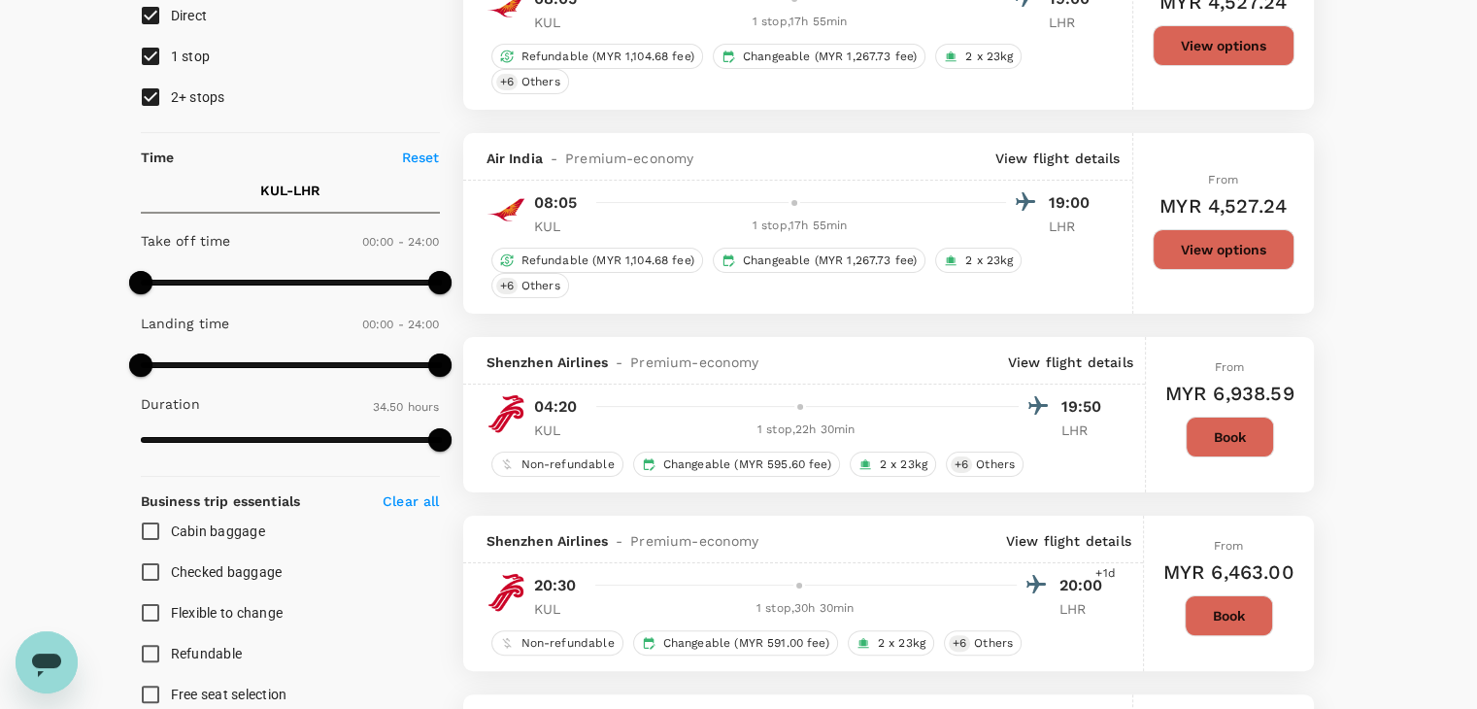
scroll to position [194, 0]
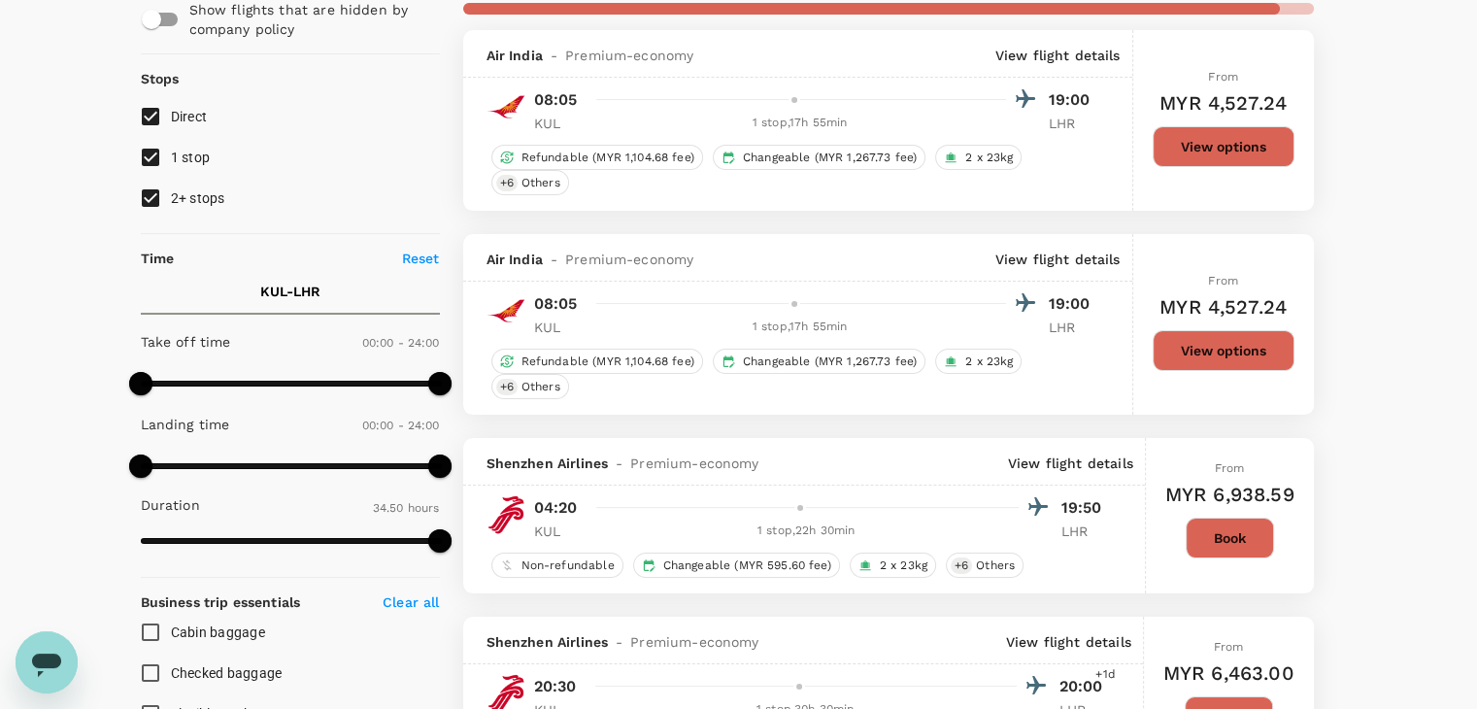
click at [150, 192] on input "2+ stops" at bounding box center [150, 198] width 41 height 41
checkbox input "false"
click at [154, 167] on input "1 stop" at bounding box center [150, 157] width 41 height 41
checkbox input "false"
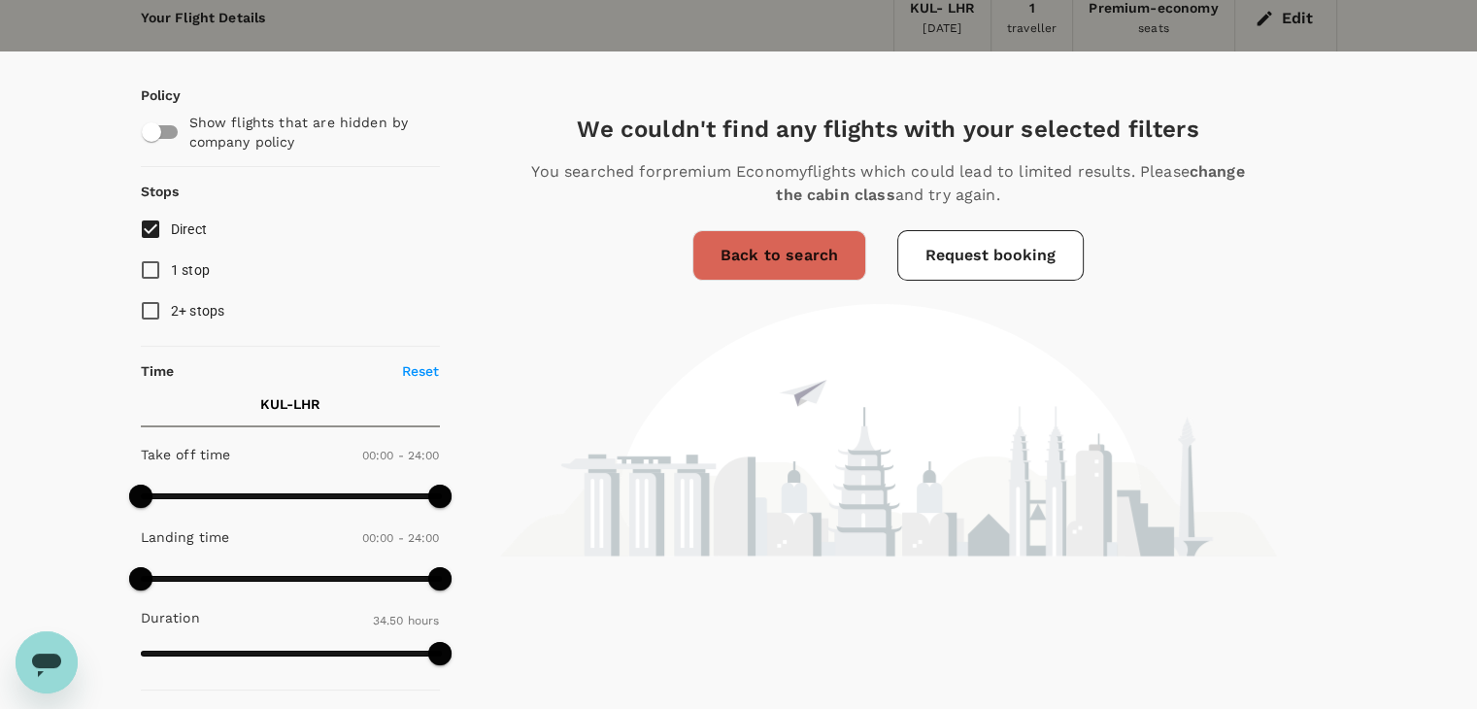
scroll to position [0, 0]
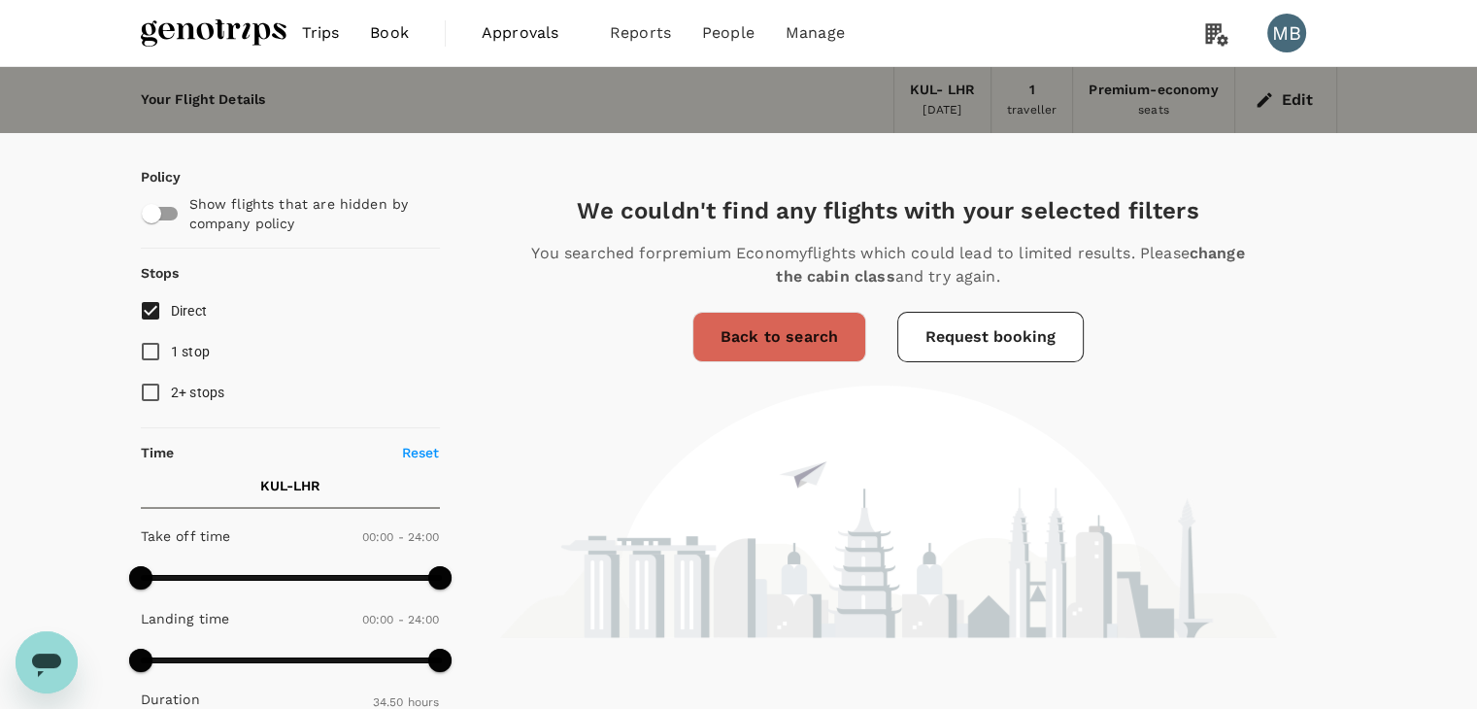
click at [184, 32] on img at bounding box center [214, 33] width 146 height 43
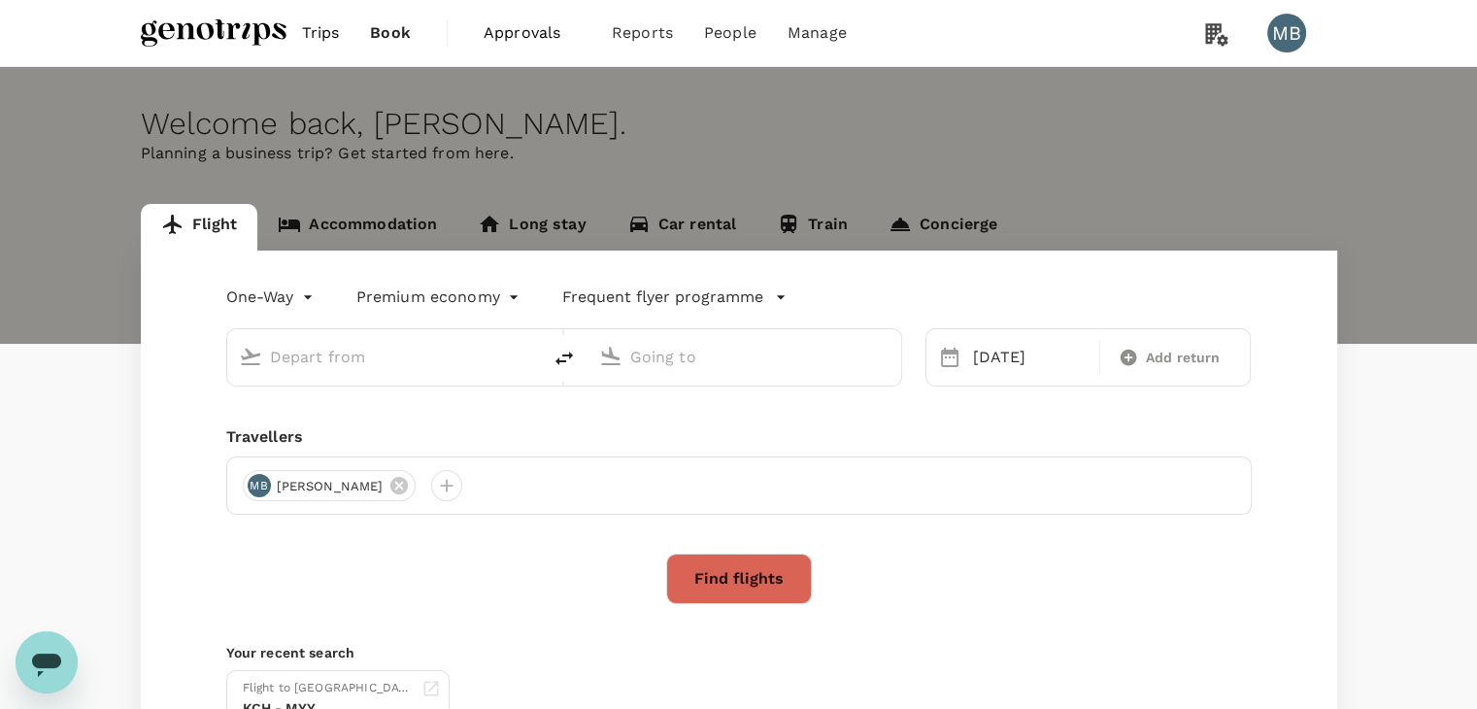
type input "Kuala Lumpur Intl ([GEOGRAPHIC_DATA])"
type input "London Heathrow (LHR)"
type input "Kuala Lumpur Intl ([GEOGRAPHIC_DATA])"
type input "London Heathrow (LHR)"
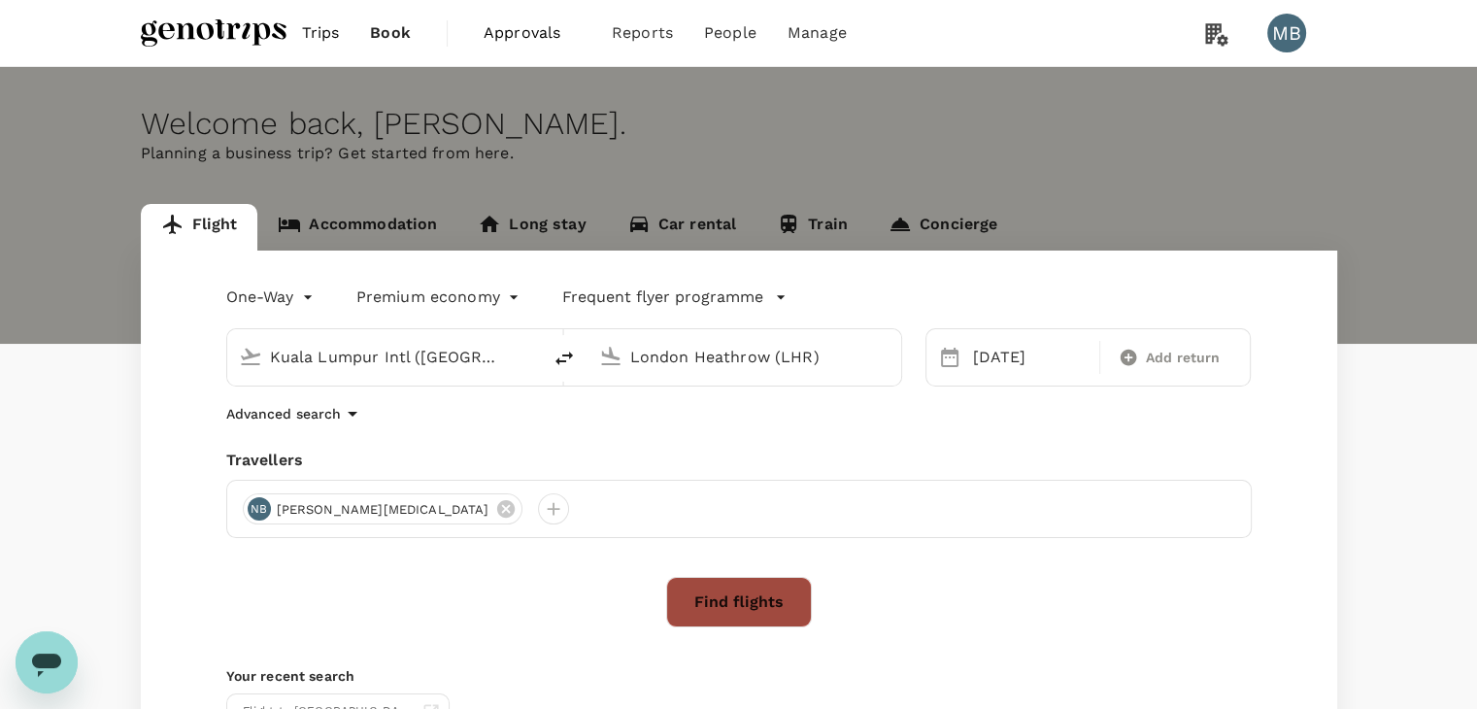
click at [739, 603] on button "Find flights" at bounding box center [739, 602] width 146 height 50
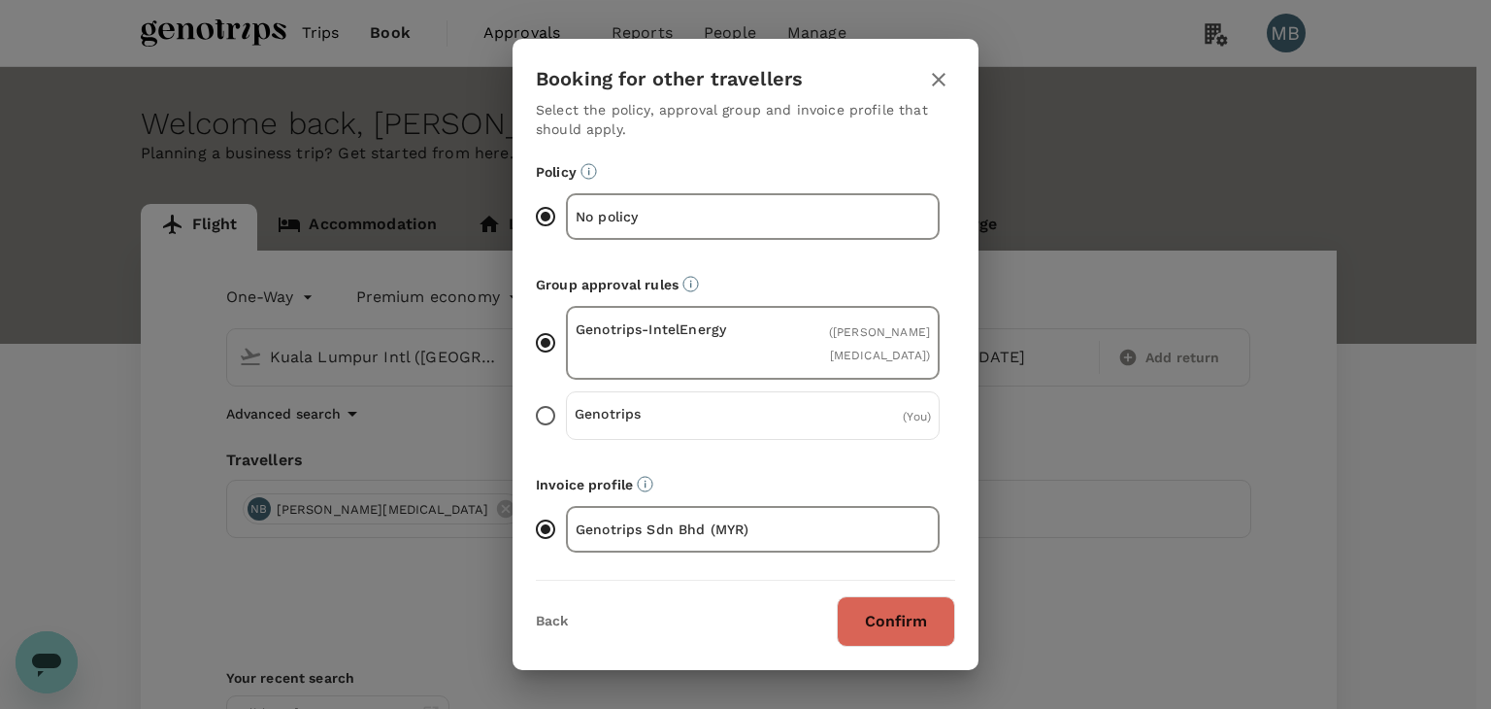
click at [907, 618] on button "Confirm" at bounding box center [896, 621] width 118 height 50
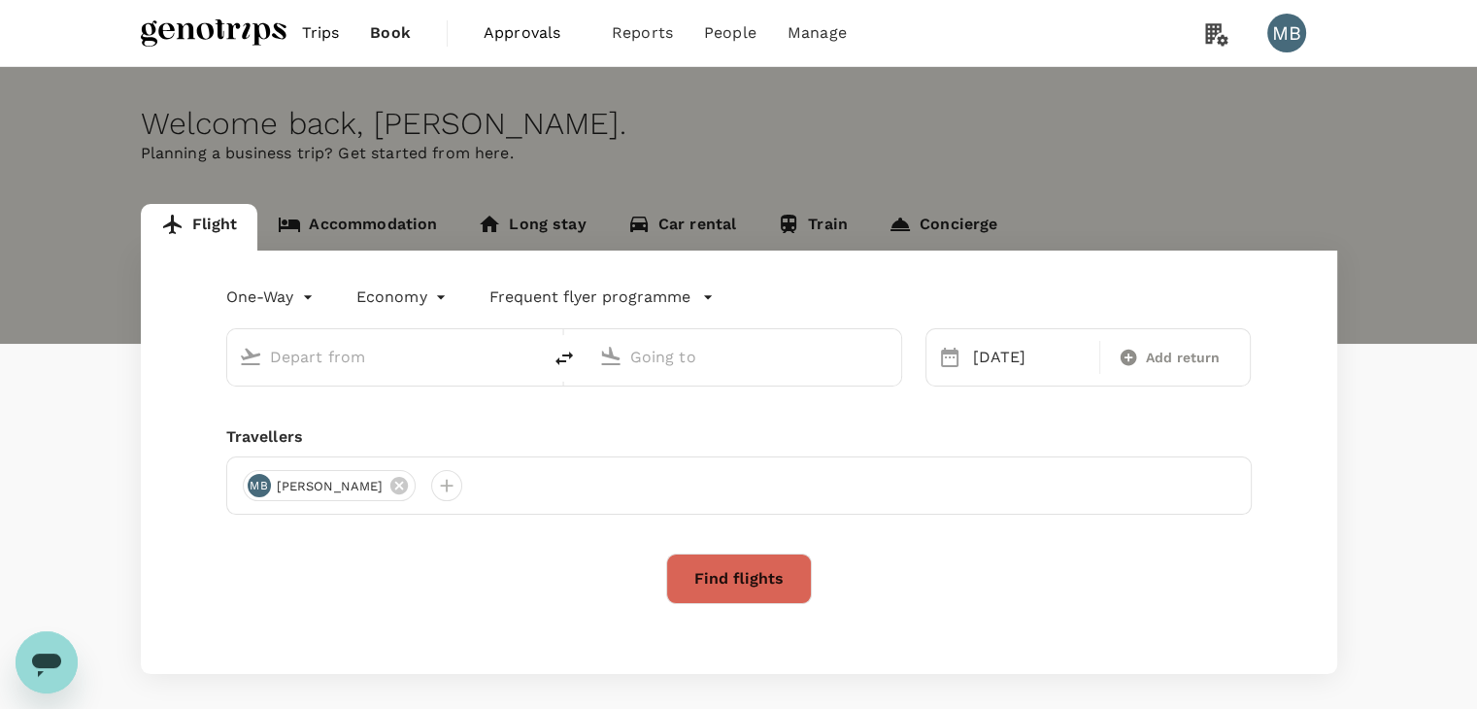
type input "premium-economy"
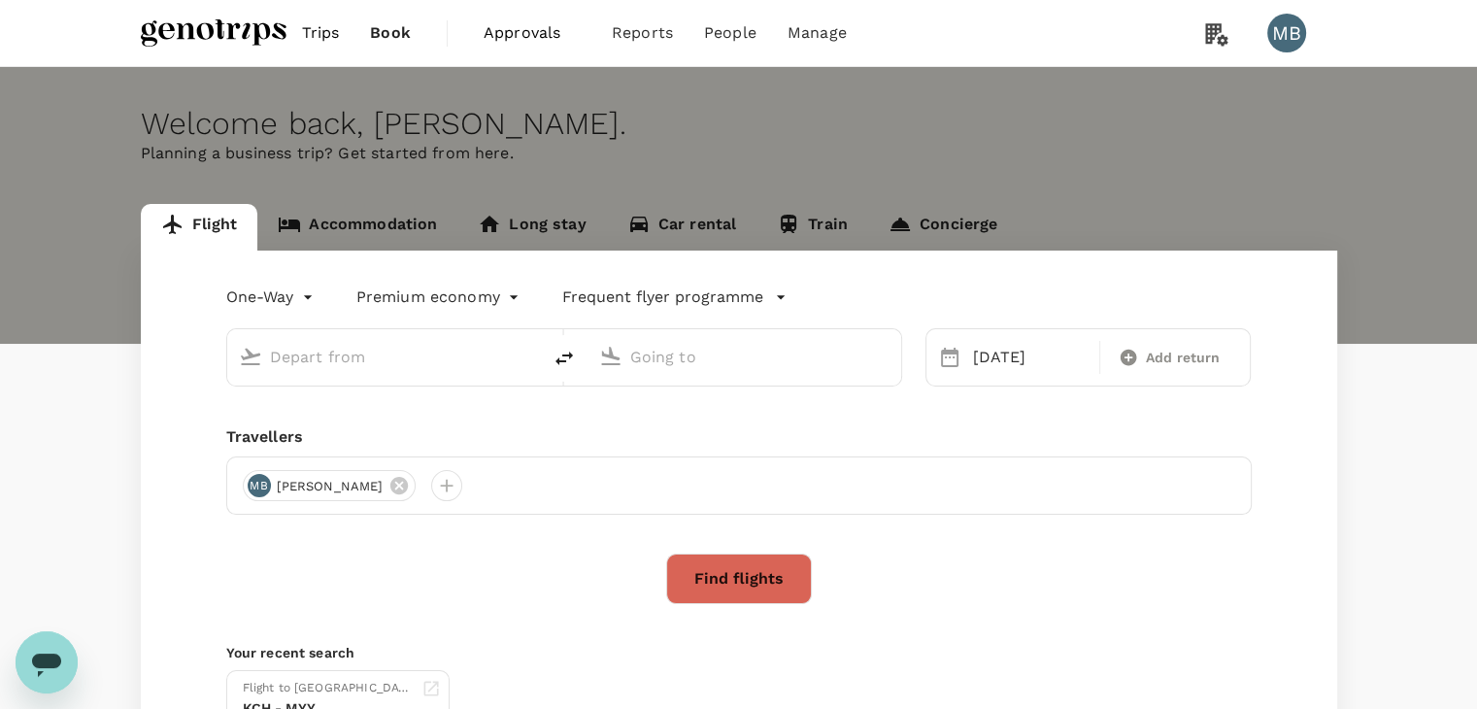
type input "Kuala Lumpur Intl ([GEOGRAPHIC_DATA])"
type input "London Heathrow (LHR)"
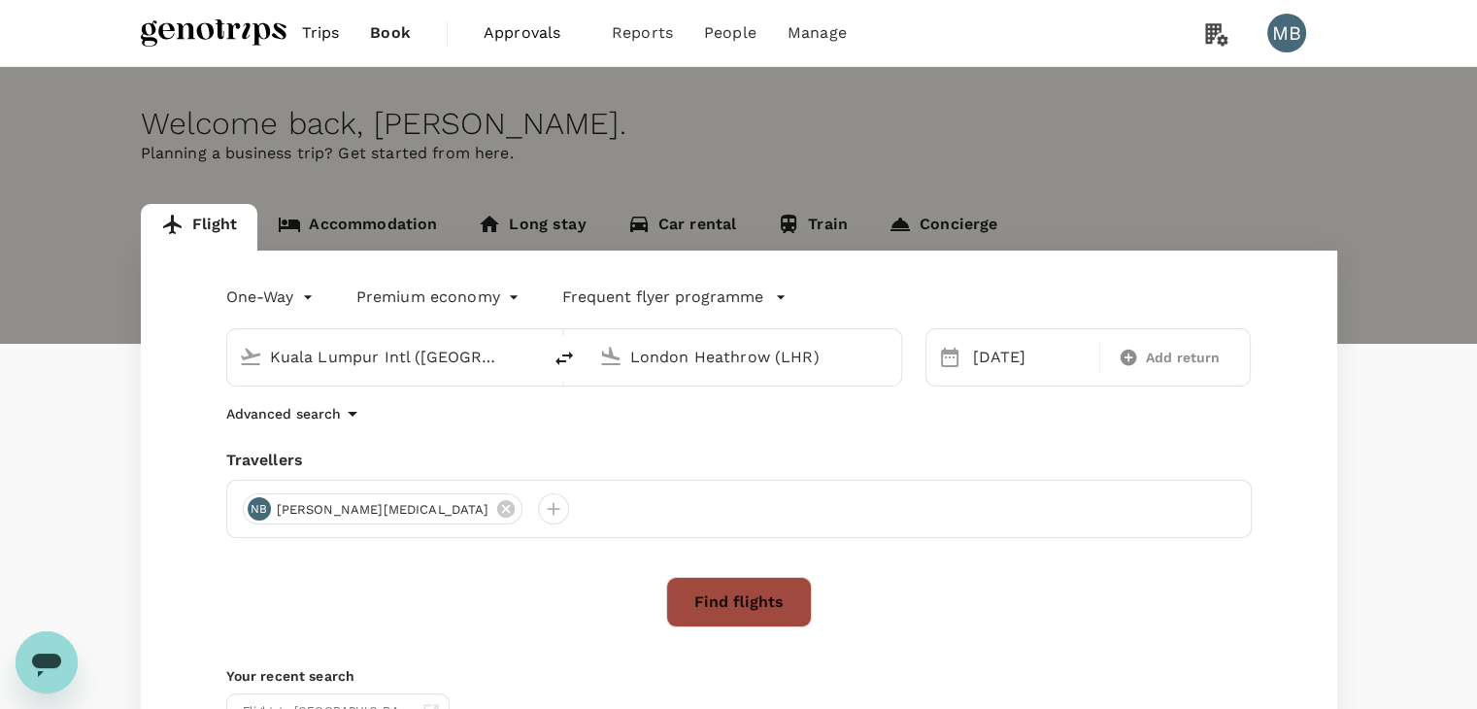
click at [753, 615] on button "Find flights" at bounding box center [739, 602] width 146 height 50
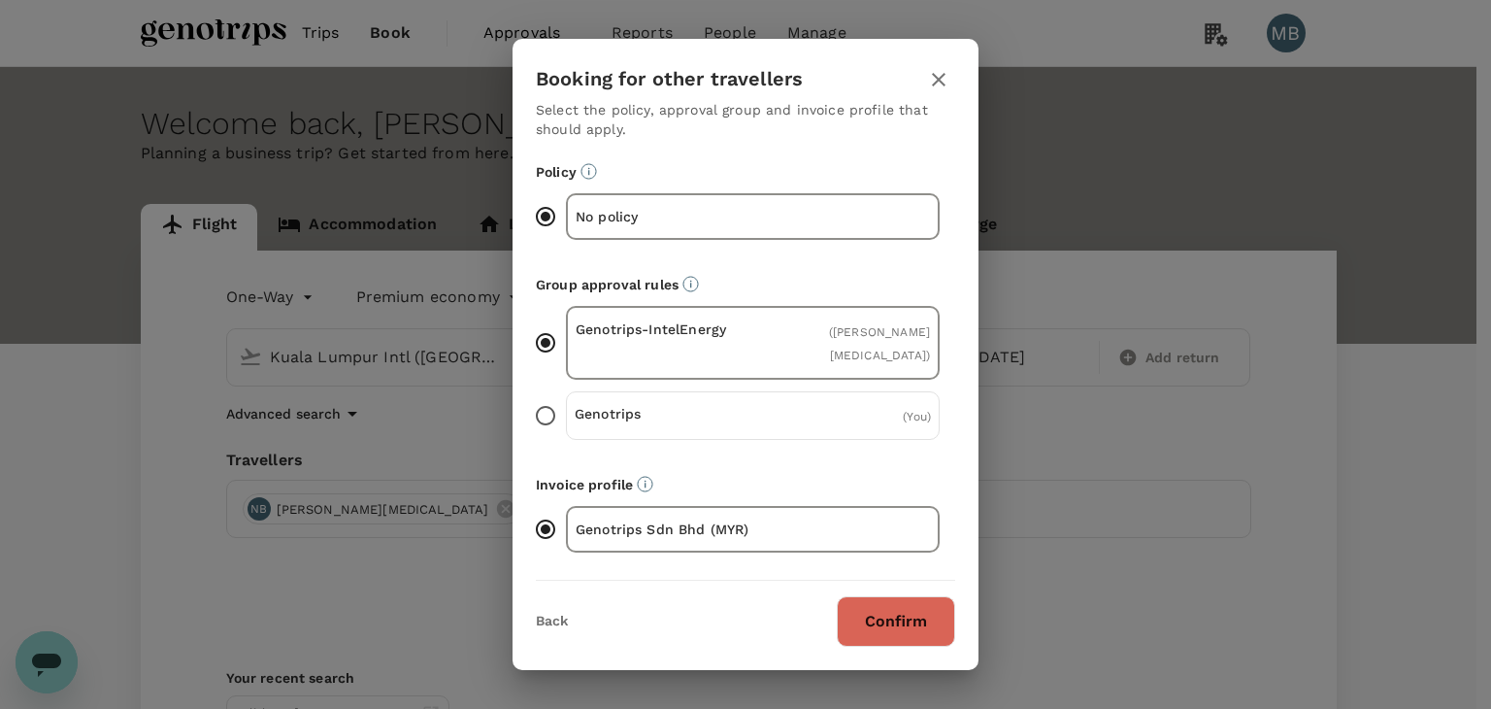
click at [847, 607] on button "Confirm" at bounding box center [896, 621] width 118 height 50
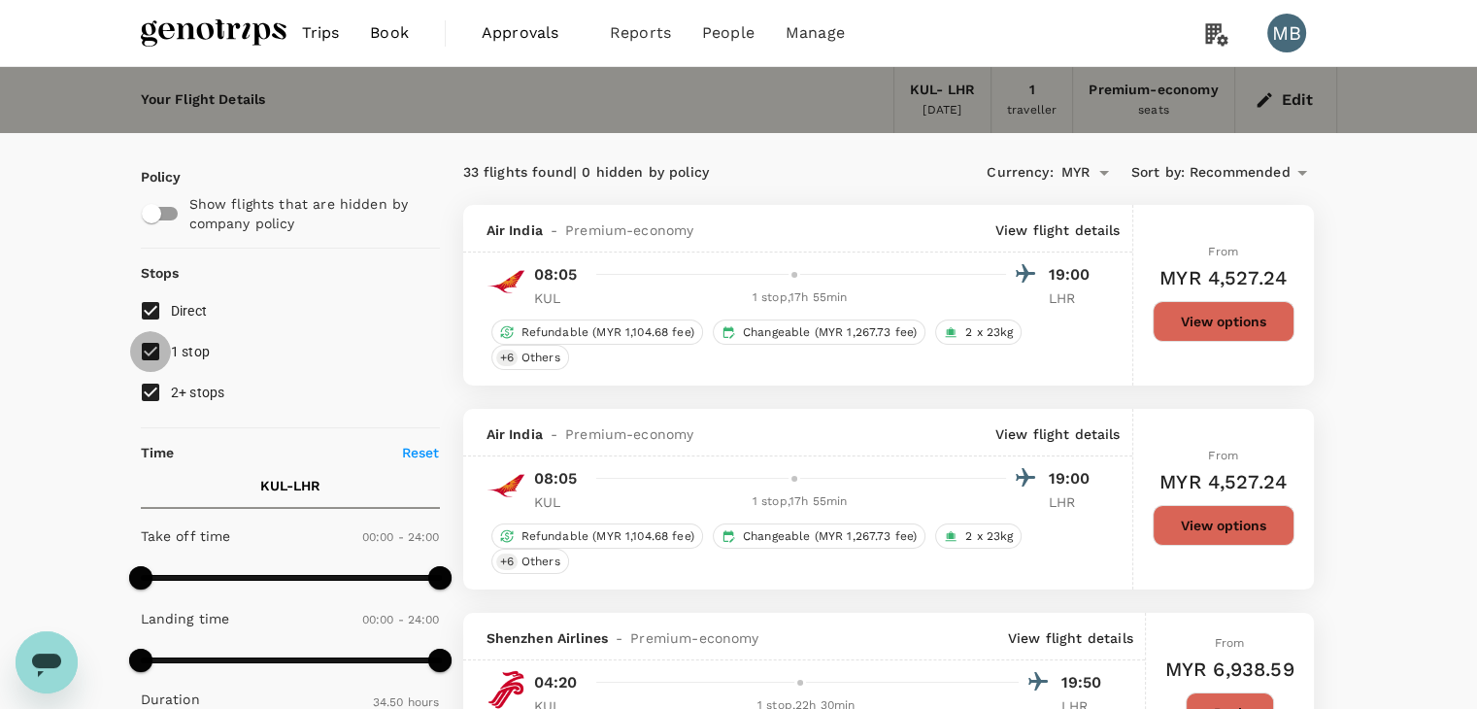
click at [146, 354] on input "1 stop" at bounding box center [150, 351] width 41 height 41
checkbox input "false"
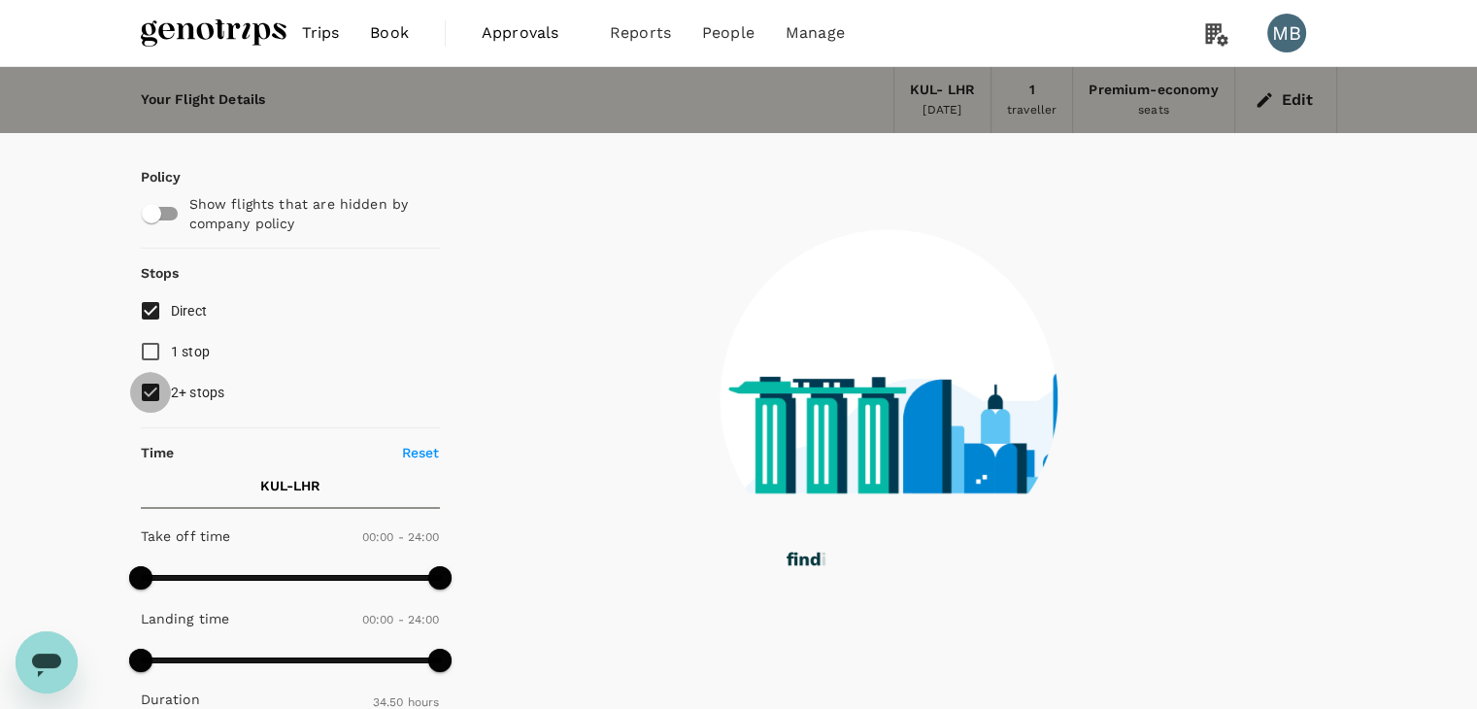
click at [151, 385] on input "2+ stops" at bounding box center [150, 392] width 41 height 41
checkbox input "false"
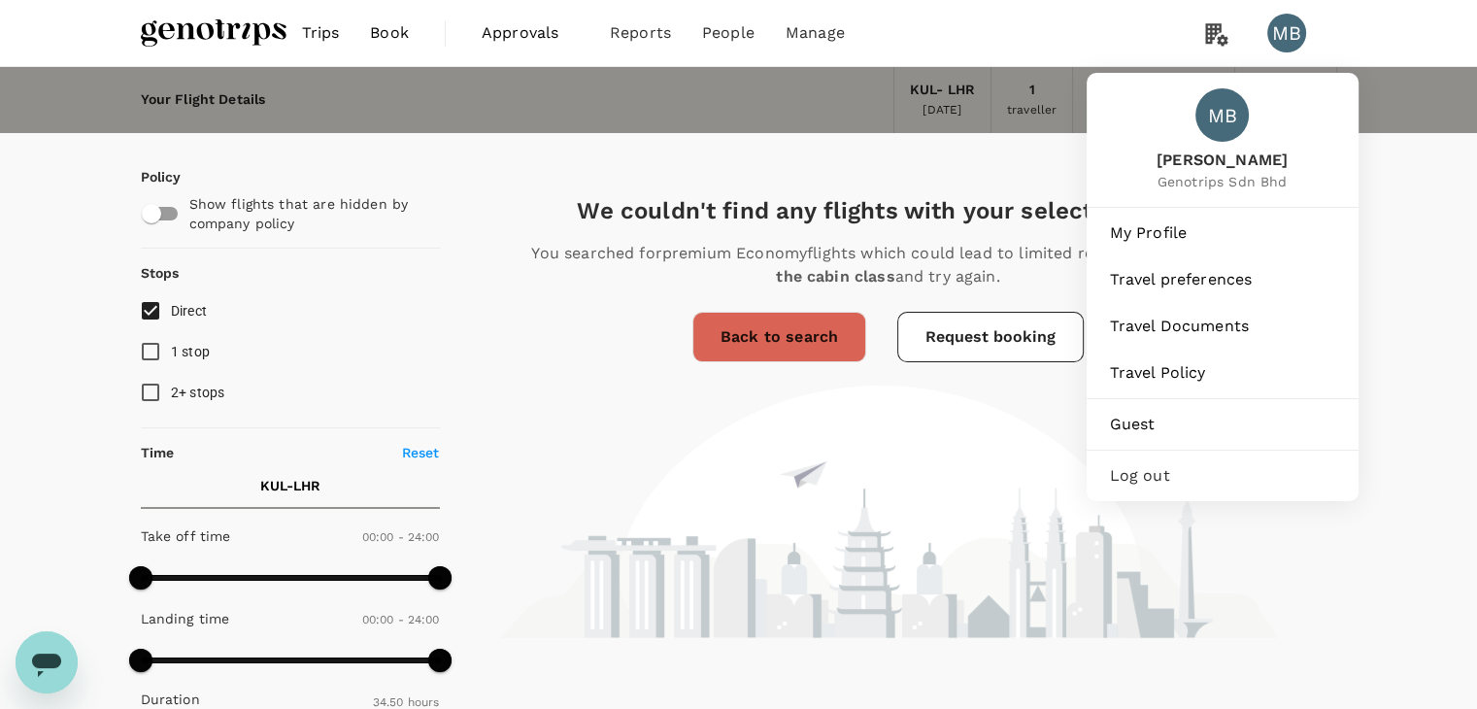
click at [1235, 487] on span "Log out" at bounding box center [1222, 475] width 225 height 23
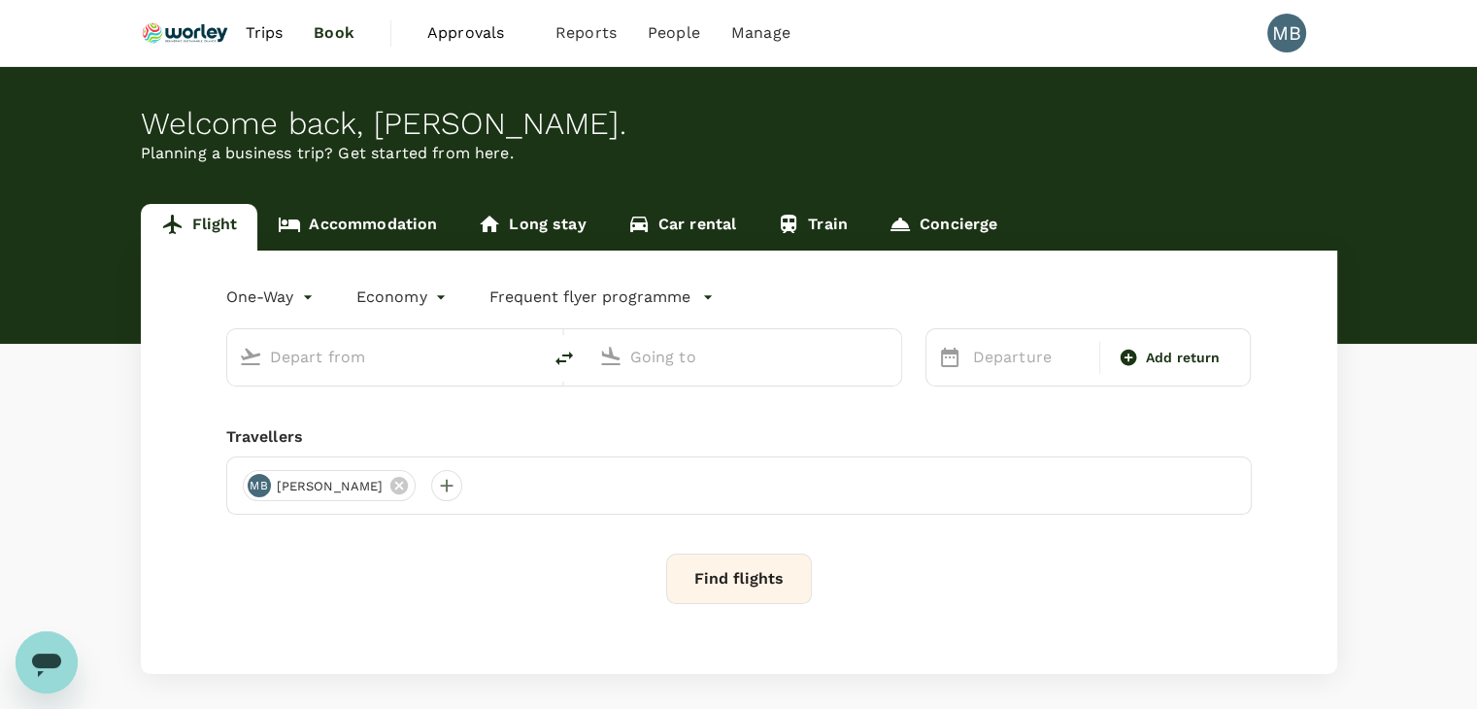
type input "premium-economy"
type input "Kuala Lumpur Intl ([GEOGRAPHIC_DATA])"
type input "London Heathrow (LHR)"
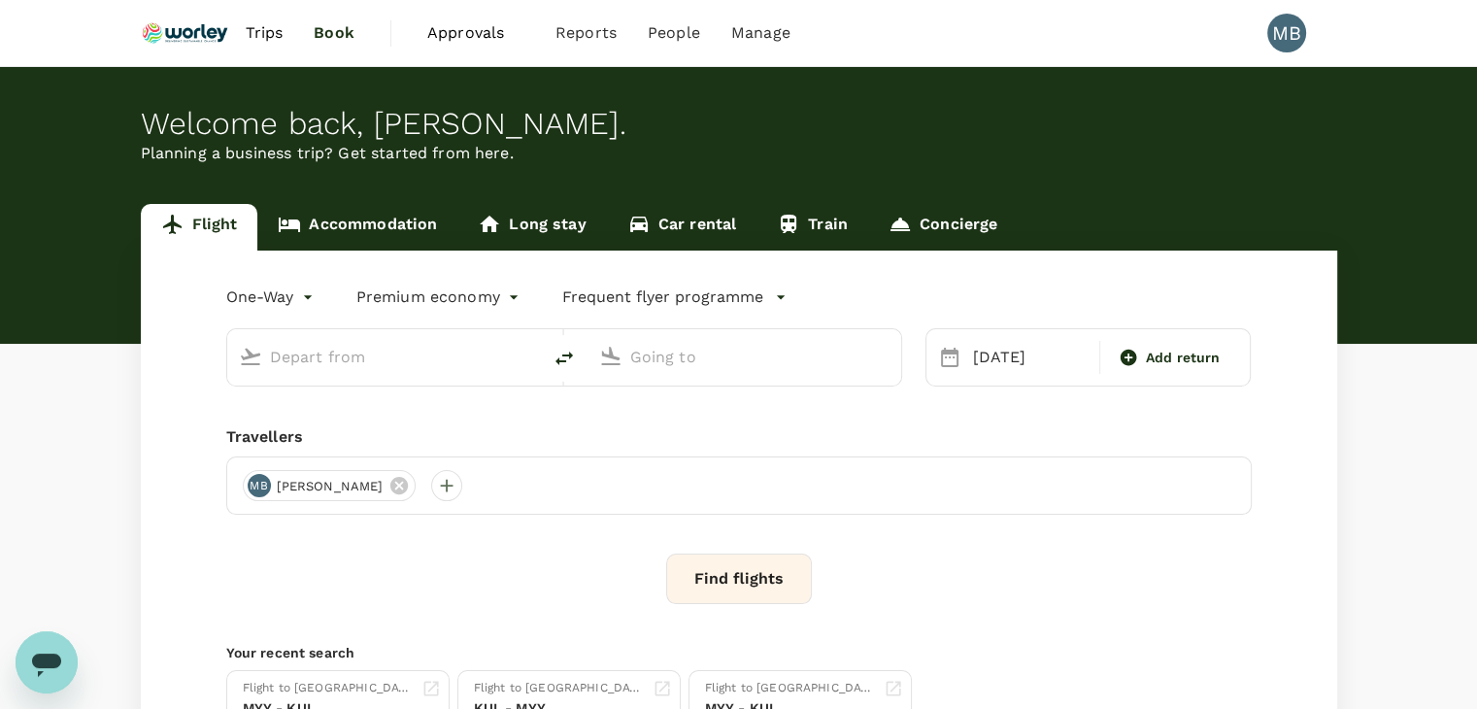
type input "Kuala Lumpur Intl ([GEOGRAPHIC_DATA])"
type input "London Heathrow (LHR)"
